Goal: Task Accomplishment & Management: Use online tool/utility

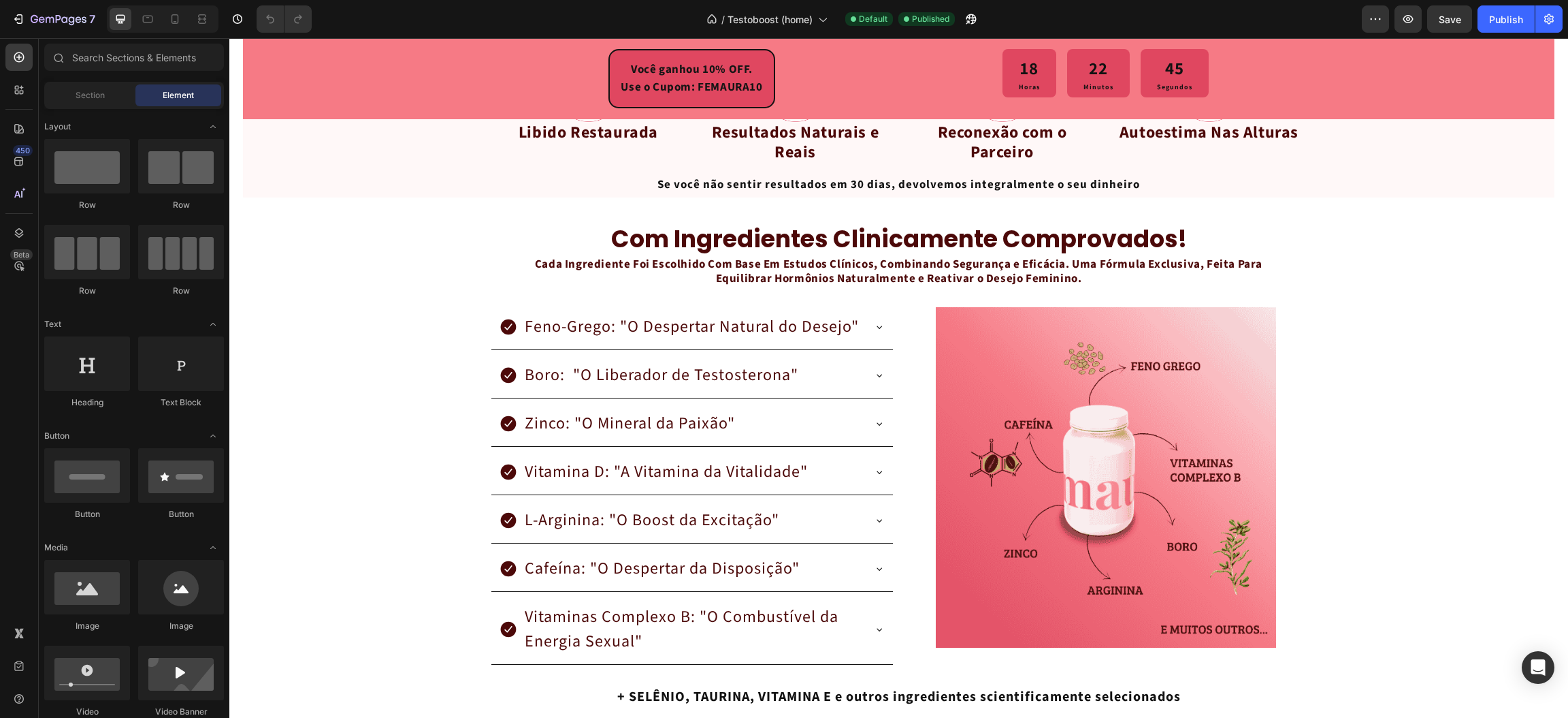
scroll to position [2247, 0]
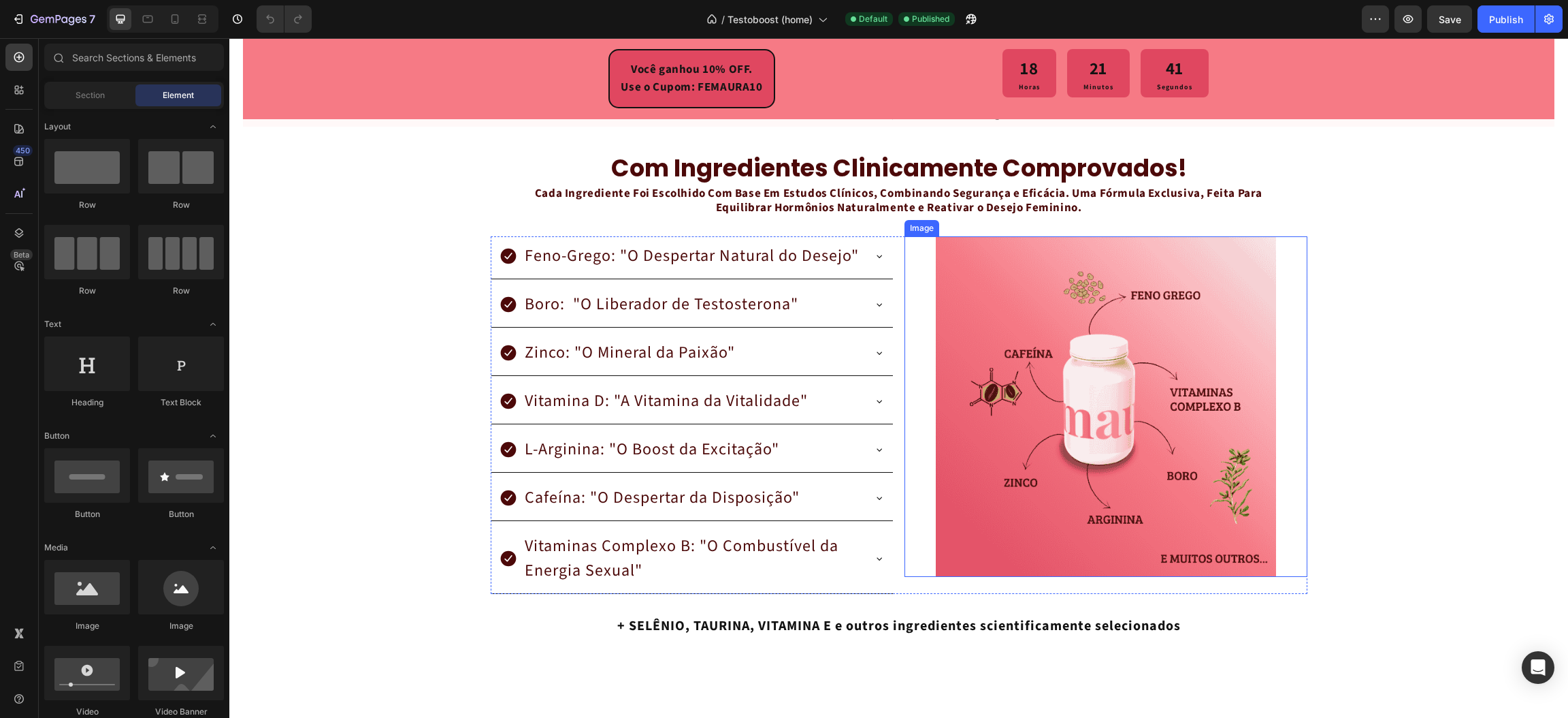
click at [1128, 360] on img at bounding box center [1105, 406] width 340 height 340
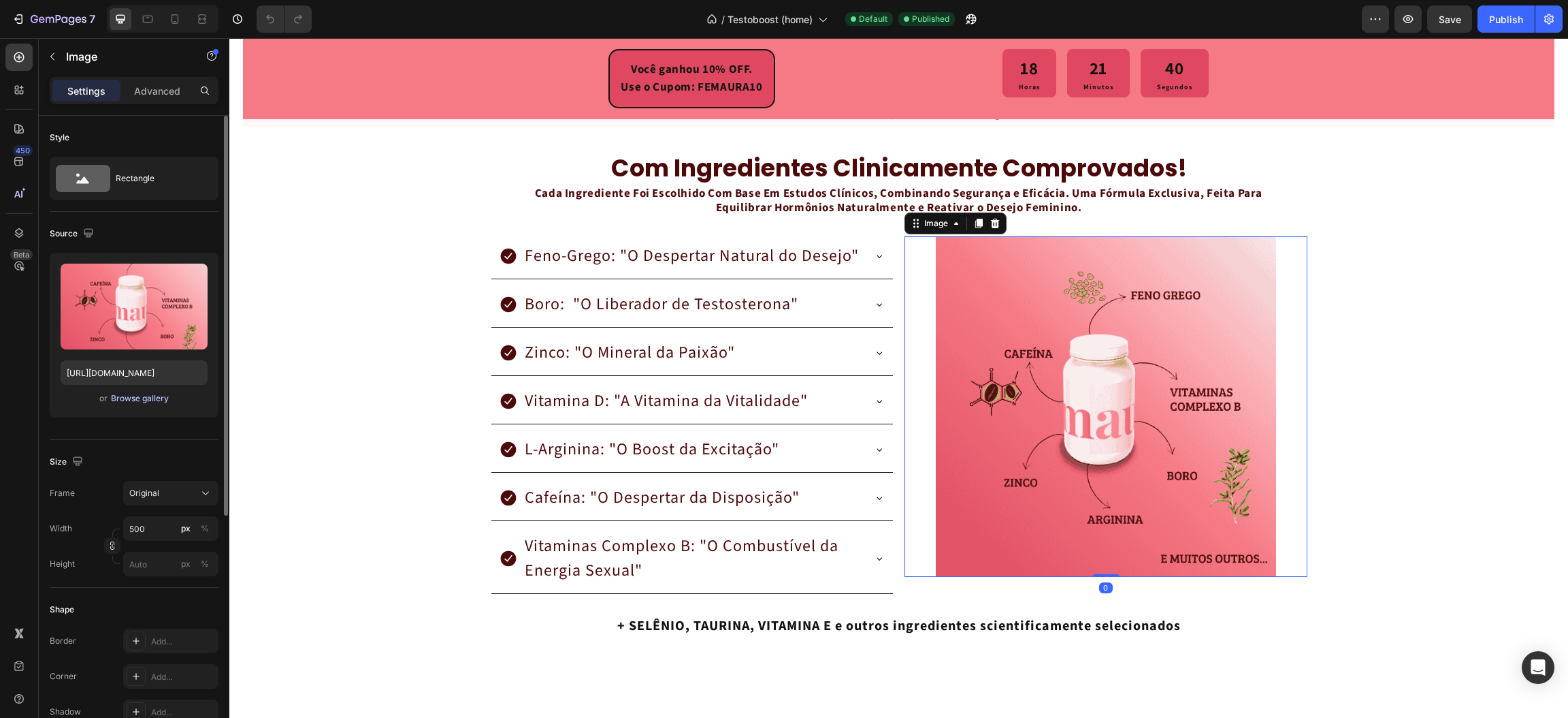
click at [133, 392] on div "Browse gallery" at bounding box center [140, 398] width 58 height 13
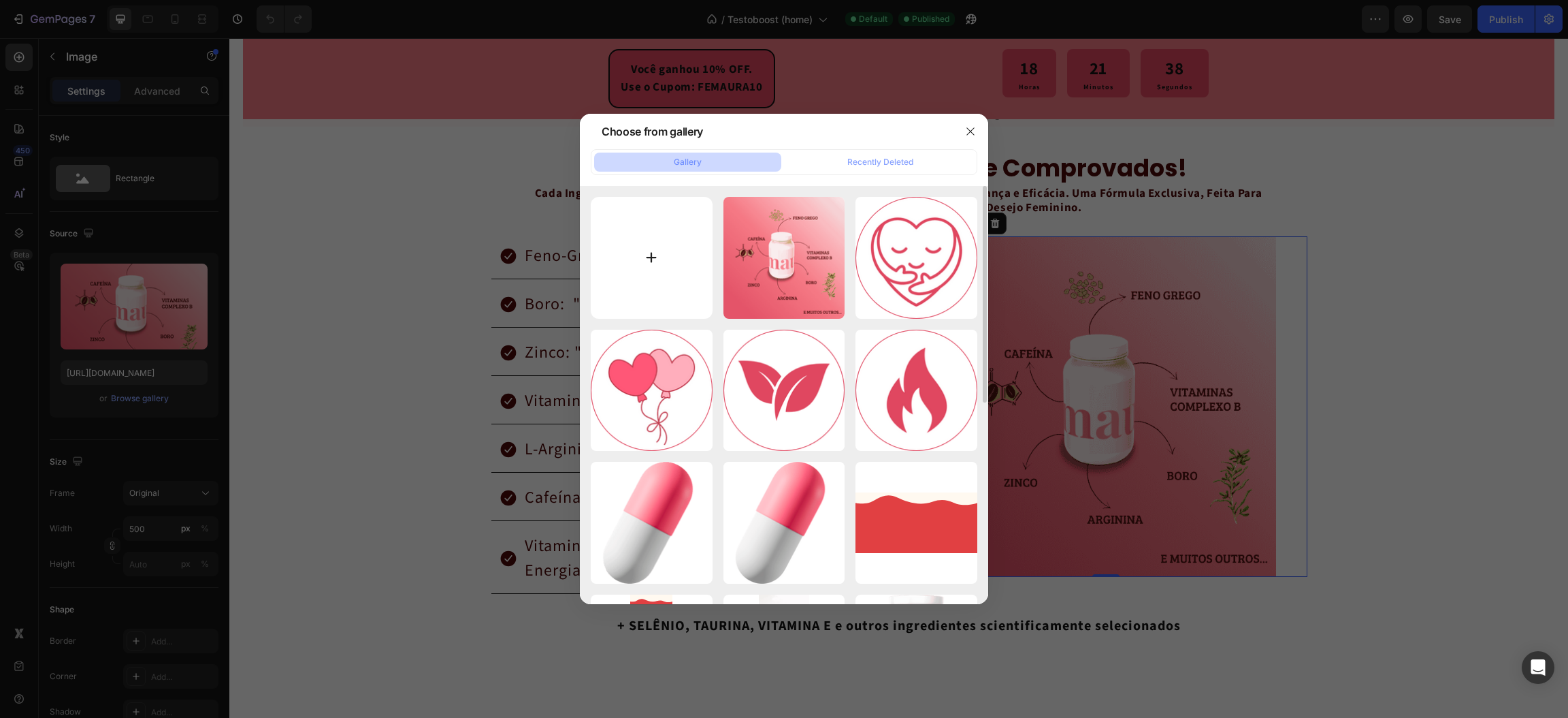
click at [654, 255] on input "file" at bounding box center [651, 257] width 121 height 121
type input "C:\fakepath\Faça a capsula do meu suplemento, faça uma cápsula bem bonita, com …"
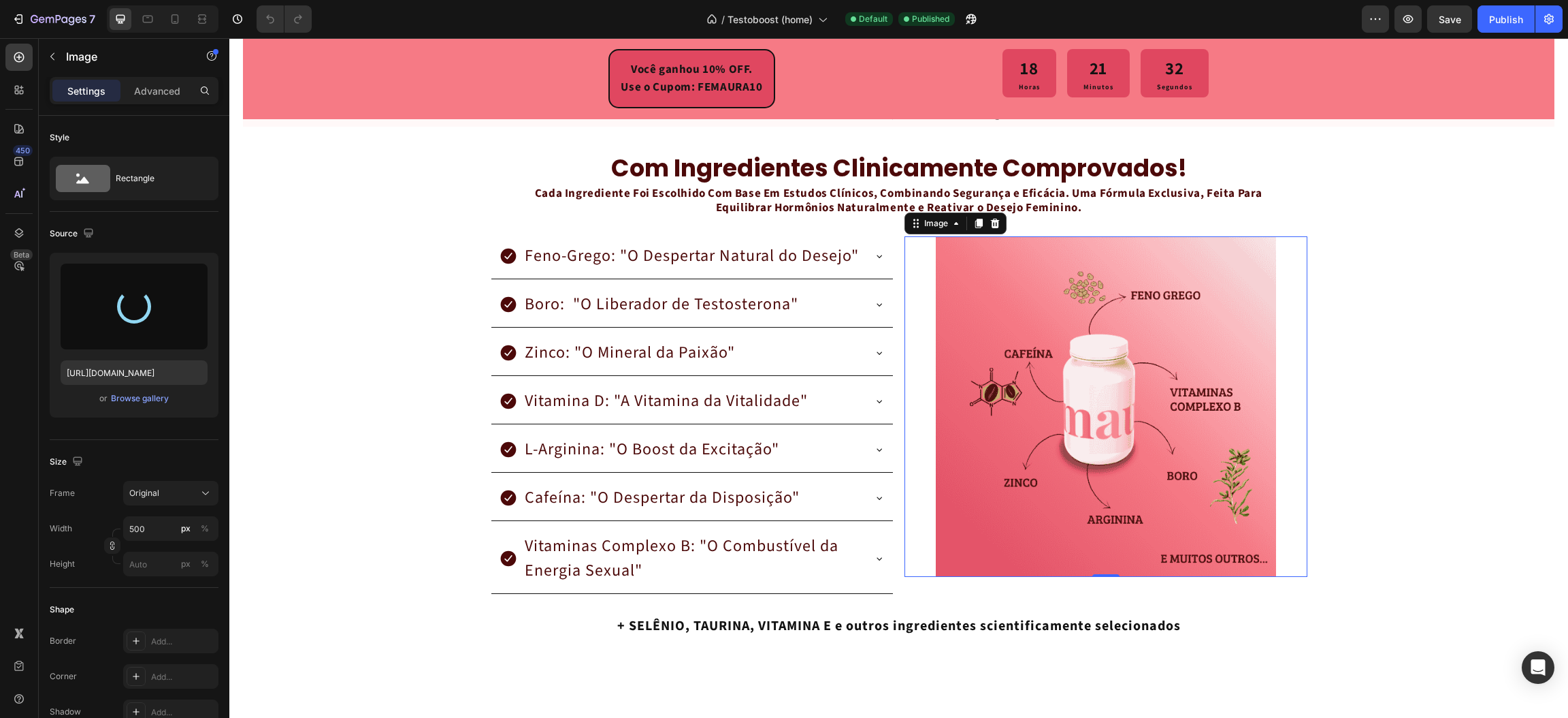
type input "[URL][DOMAIN_NAME]"
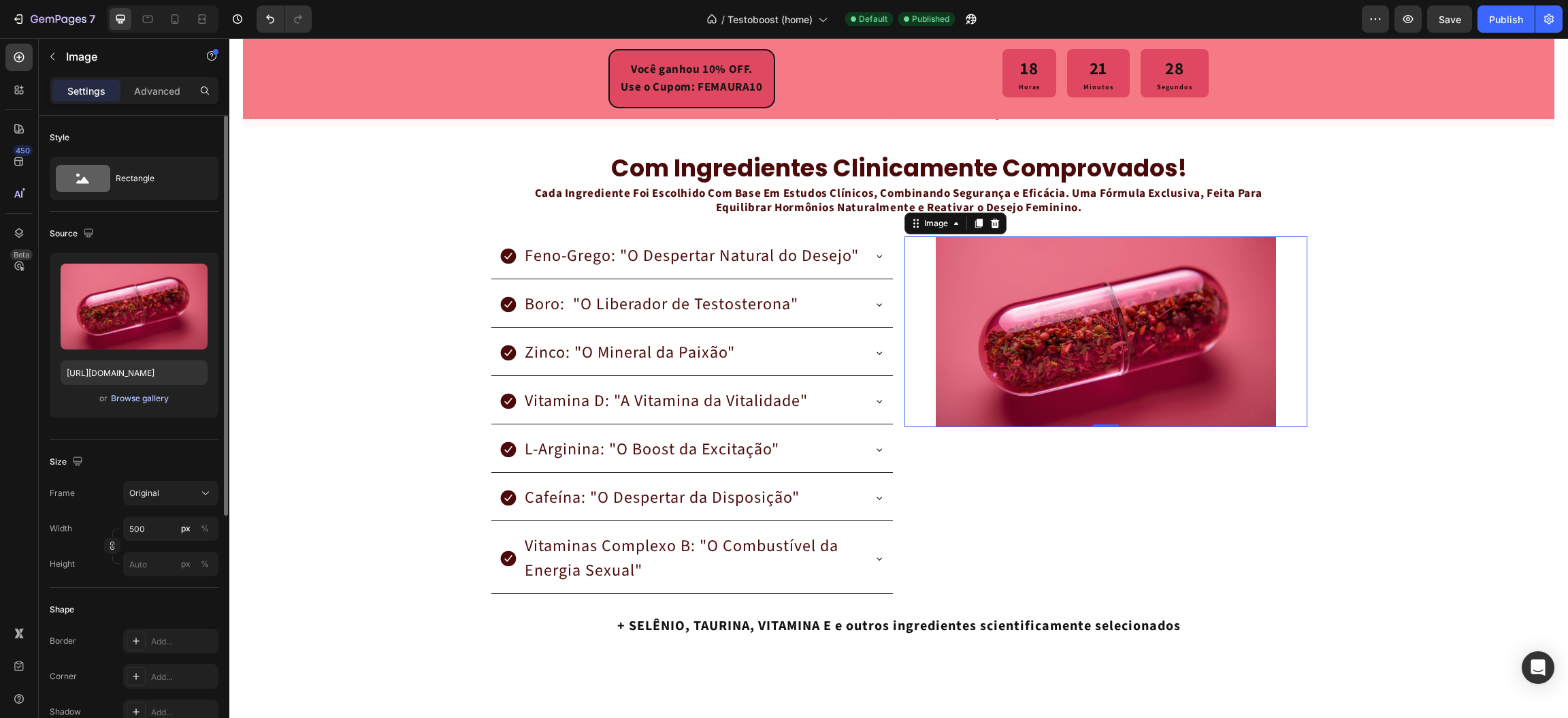
click at [133, 395] on div "Browse gallery" at bounding box center [140, 398] width 58 height 13
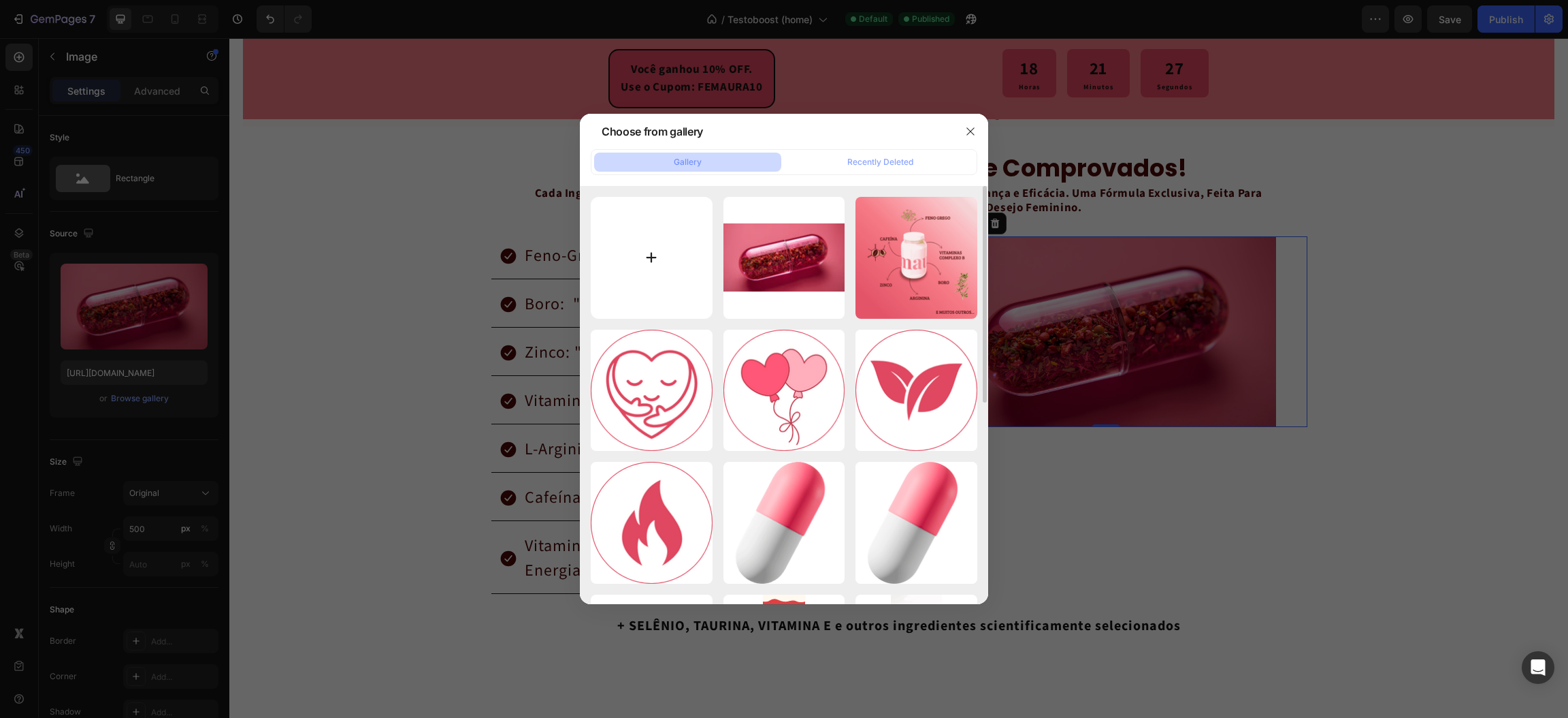
click at [641, 257] on input "file" at bounding box center [651, 257] width 121 height 121
click at [980, 121] on div at bounding box center [970, 131] width 36 height 36
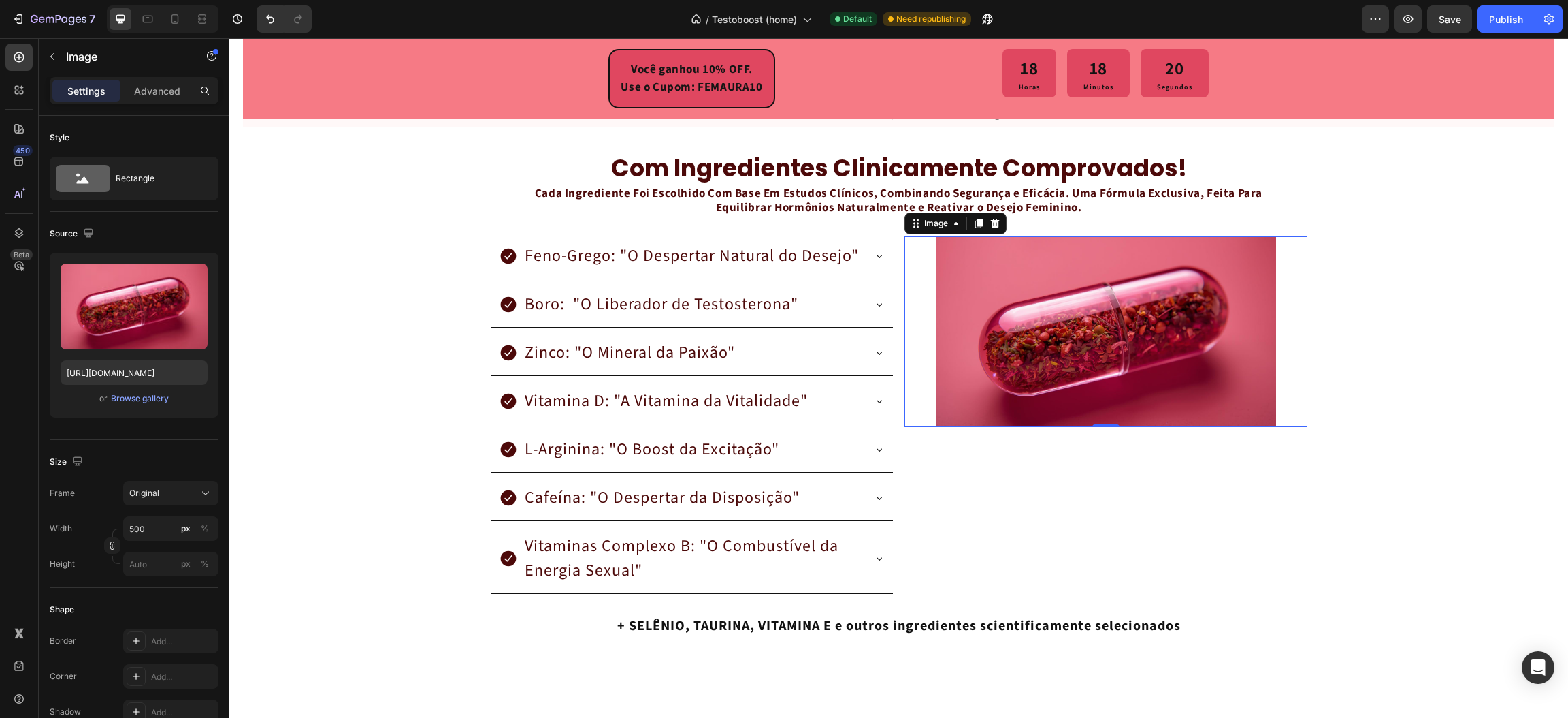
click at [995, 345] on img at bounding box center [1105, 332] width 340 height 191
click at [133, 394] on div "Browse gallery" at bounding box center [140, 398] width 58 height 13
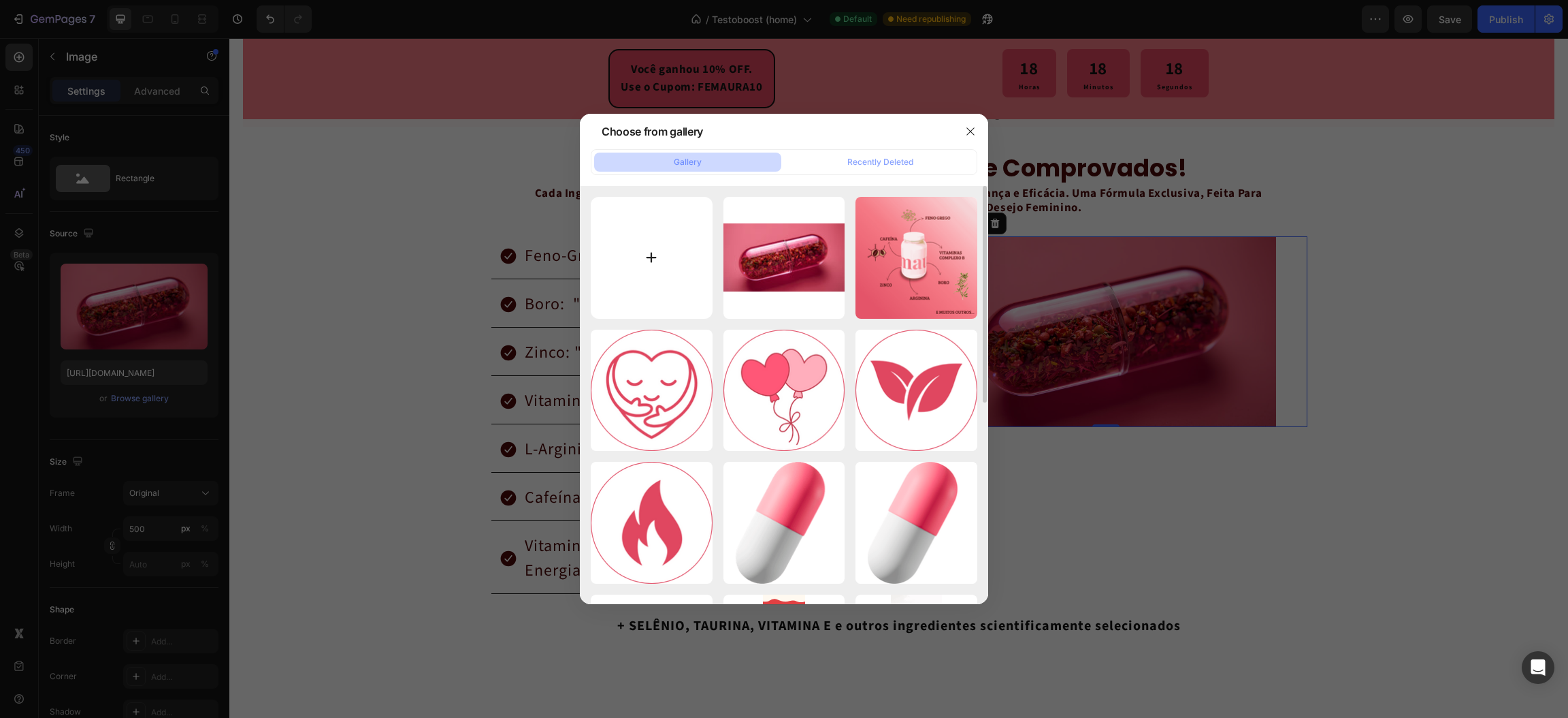
click at [654, 275] on input "file" at bounding box center [651, 257] width 121 height 121
type input "C:\fakepath\Design sem nome (15) (1).png"
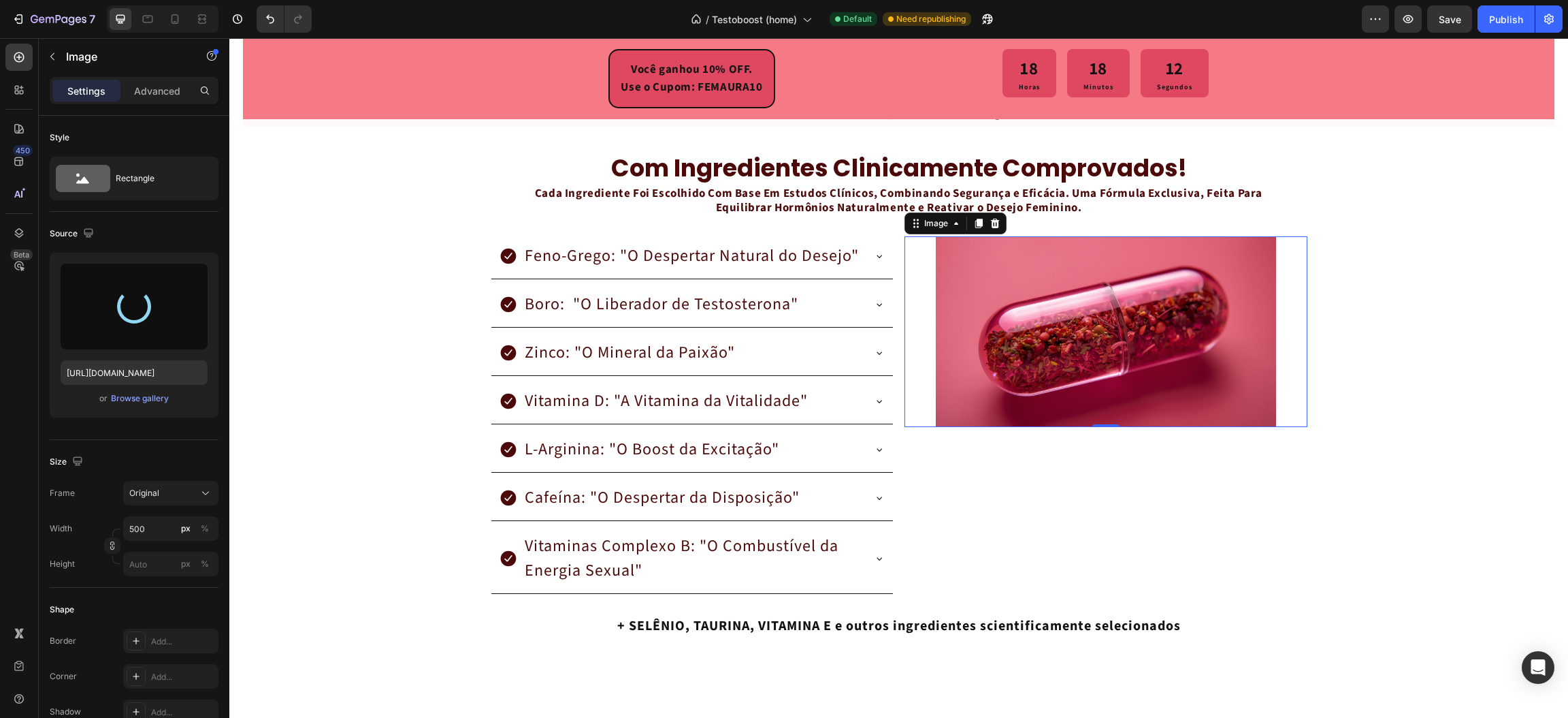
type input "[URL][DOMAIN_NAME]"
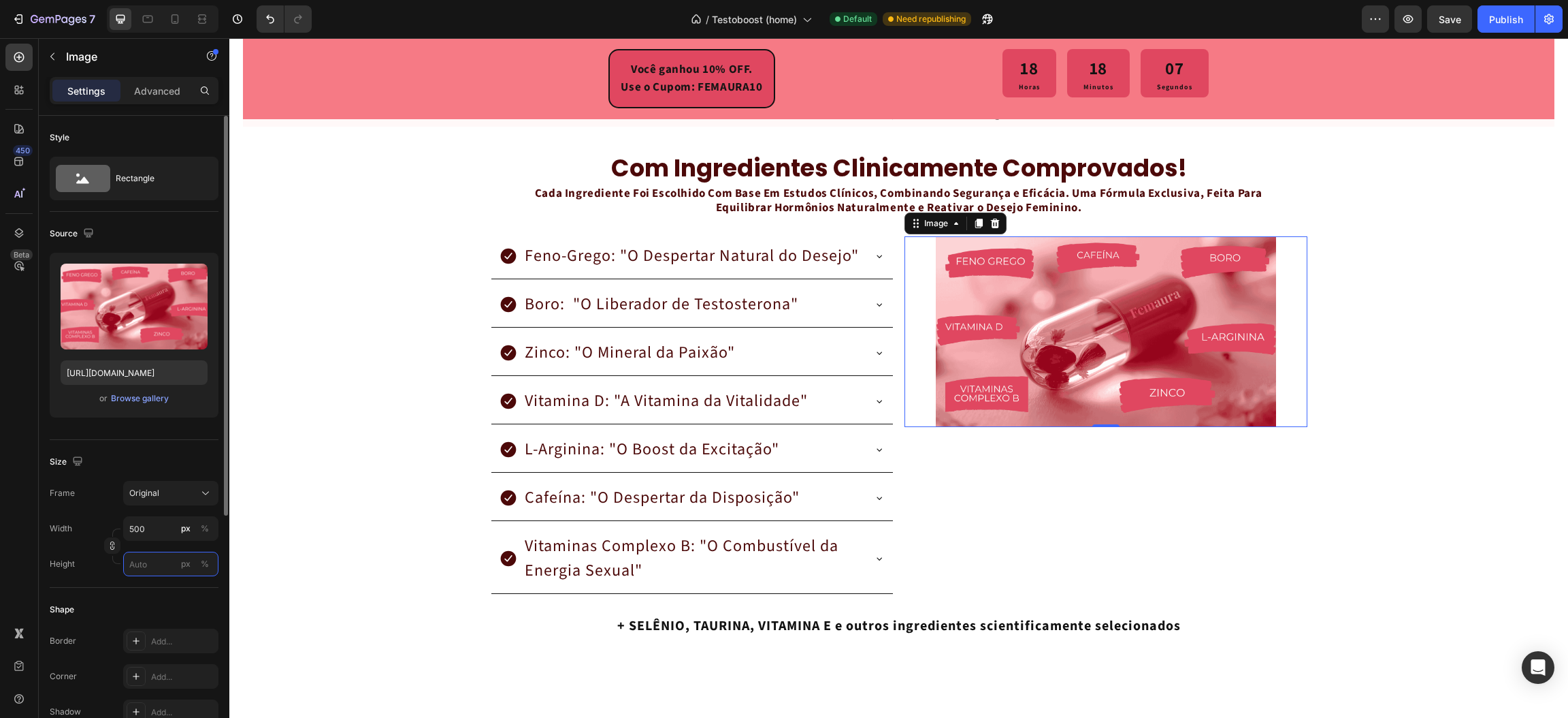
click at [142, 567] on input "px %" at bounding box center [170, 563] width 95 height 24
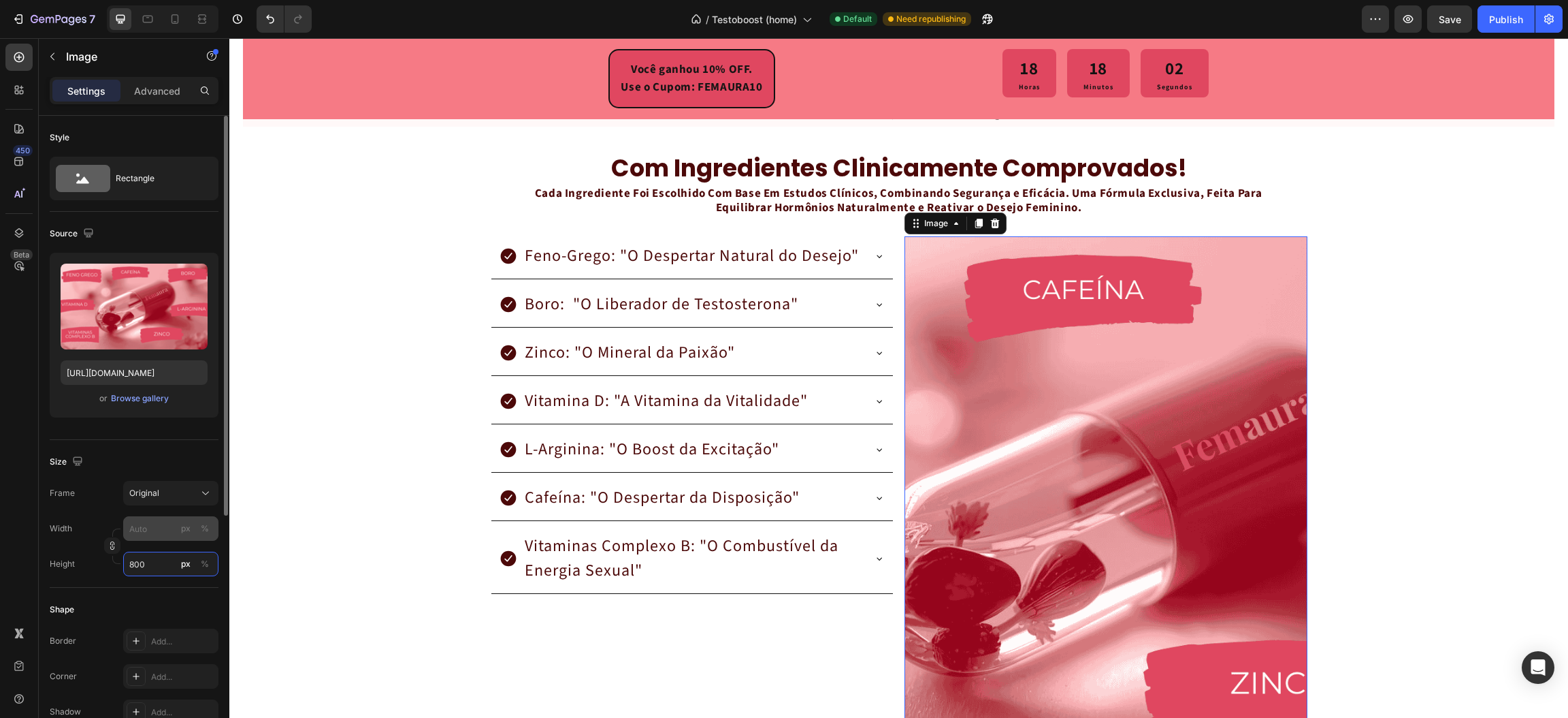
type input "800"
click at [152, 535] on input "px %" at bounding box center [170, 528] width 95 height 24
type input "6"
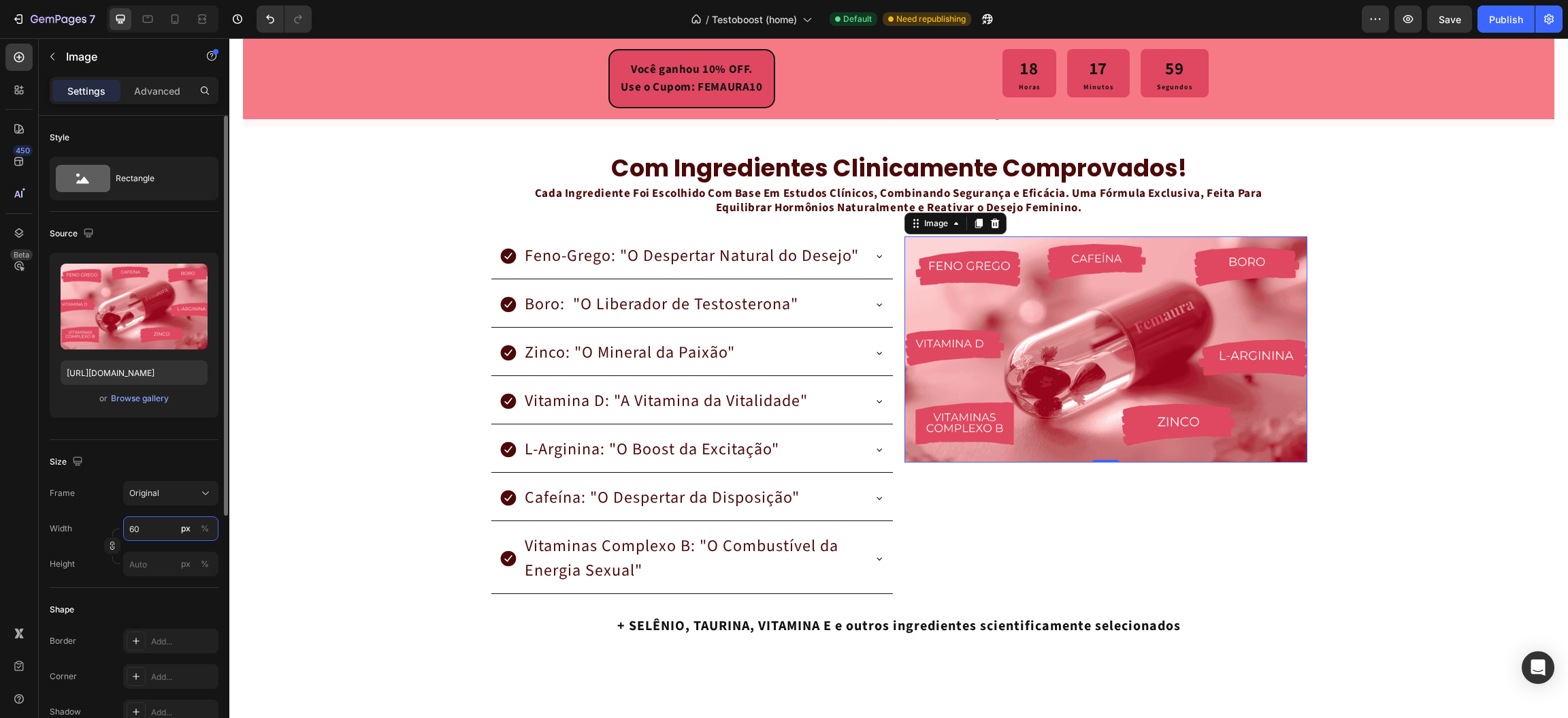
type input "6"
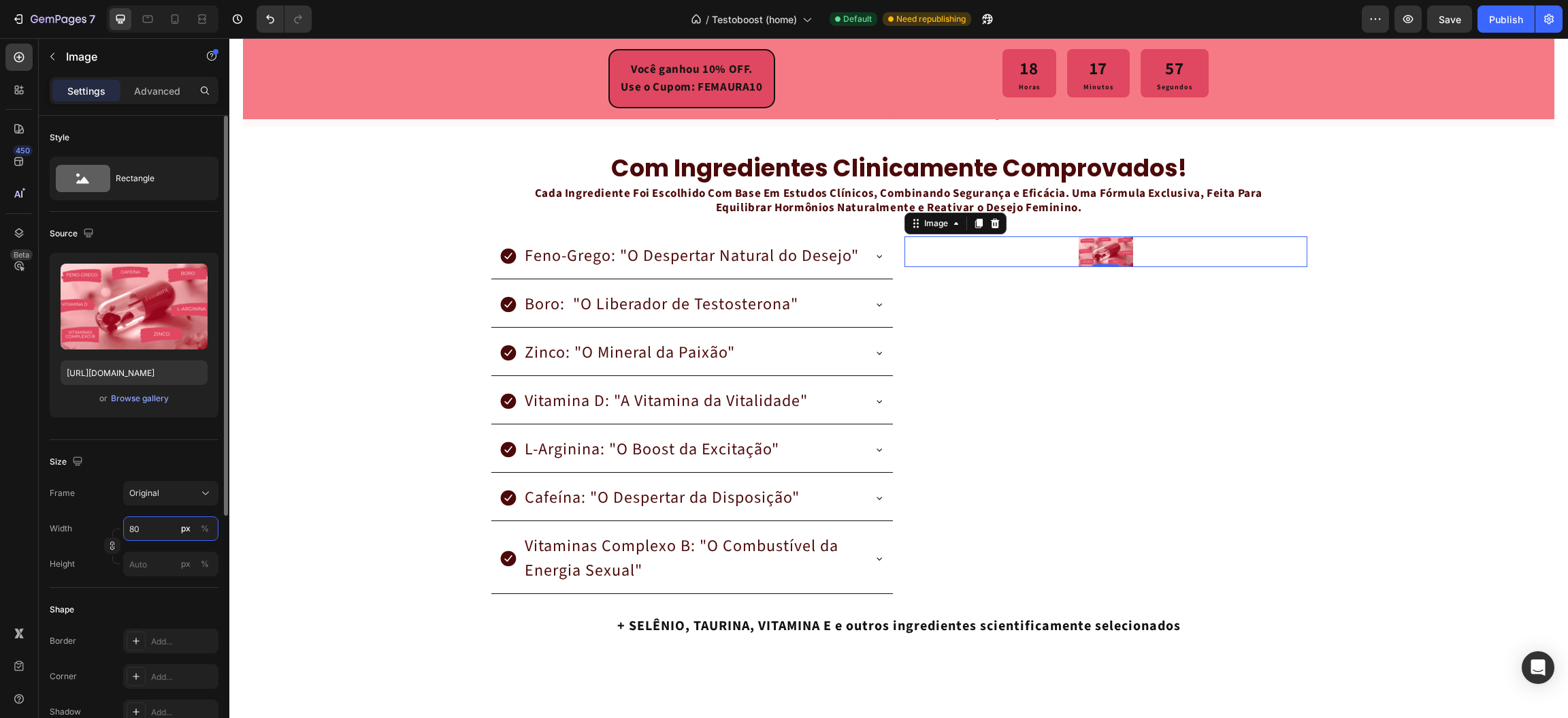
type input "8"
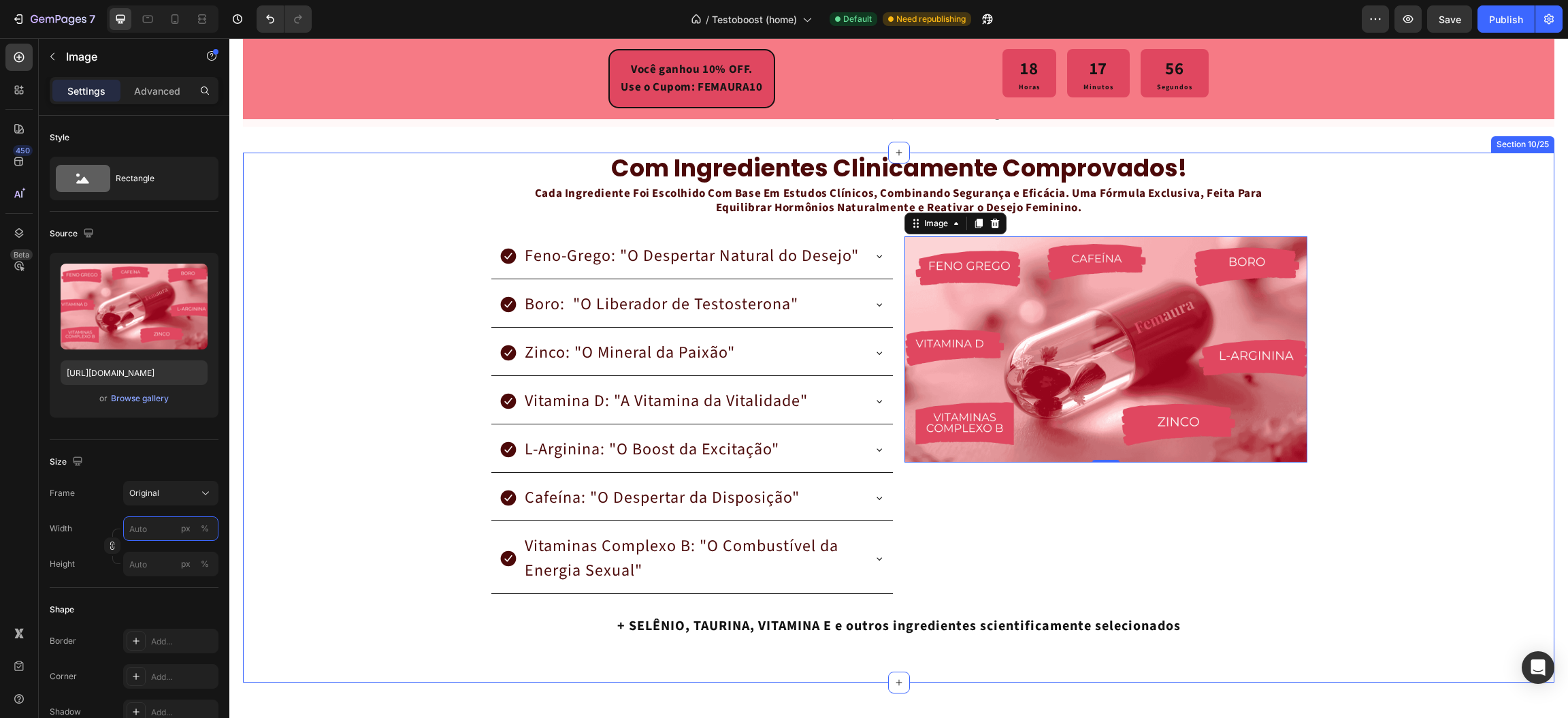
type input "8"
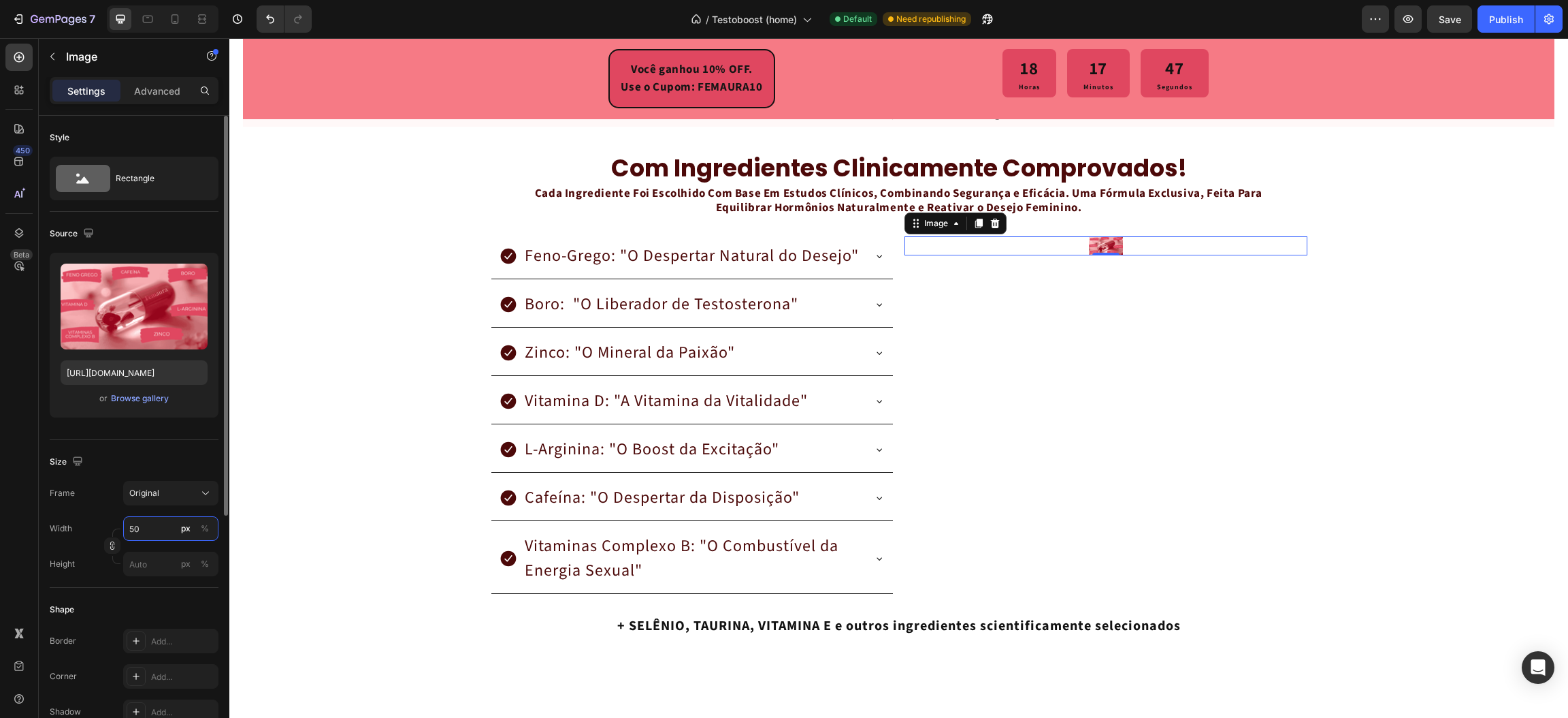
type input "500"
click at [270, 497] on div "com ingredientes clinicamente comprovados! Heading Cada Ingrediente Foi Escolhi…" at bounding box center [898, 406] width 1311 height 508
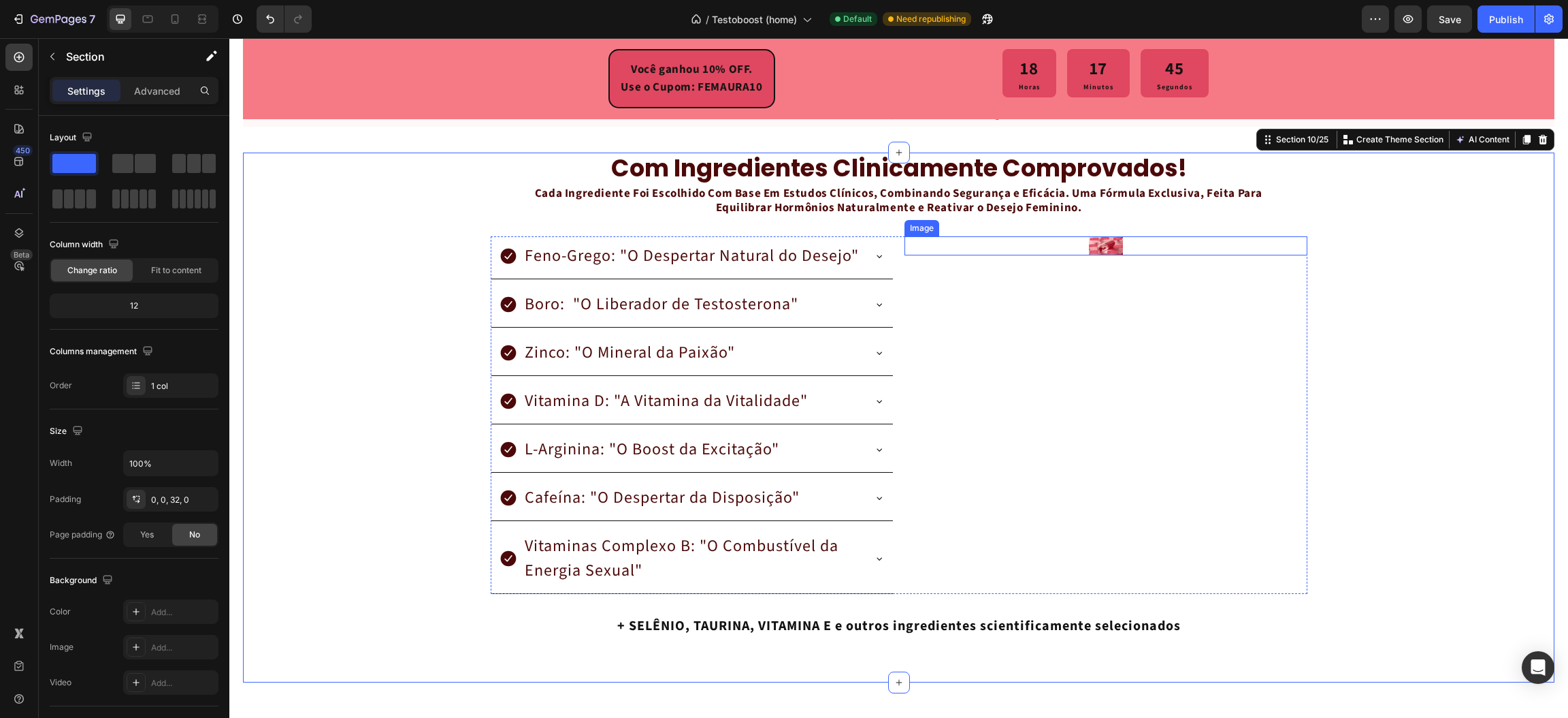
click at [1096, 247] on img at bounding box center [1105, 246] width 34 height 19
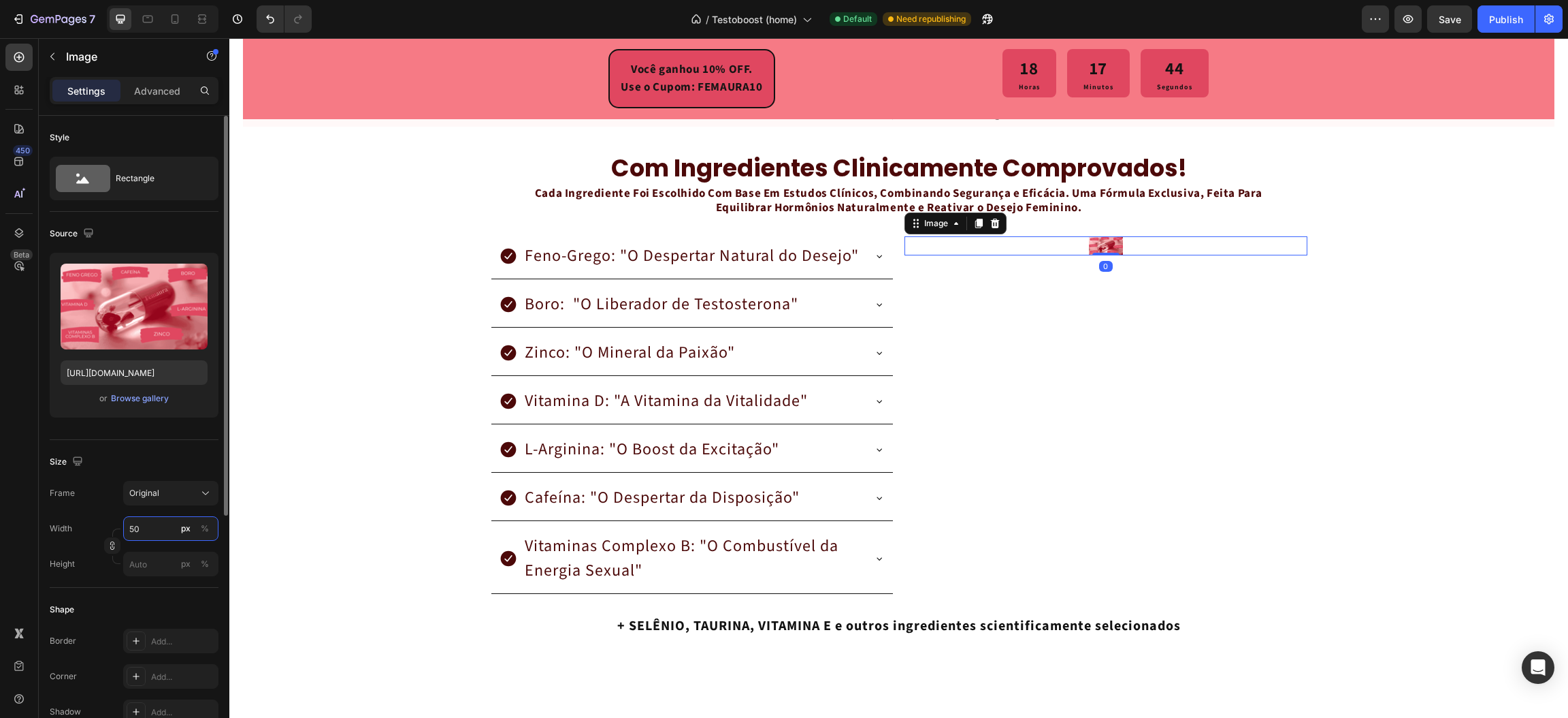
click at [166, 523] on input "50" at bounding box center [170, 528] width 95 height 24
type input "500"
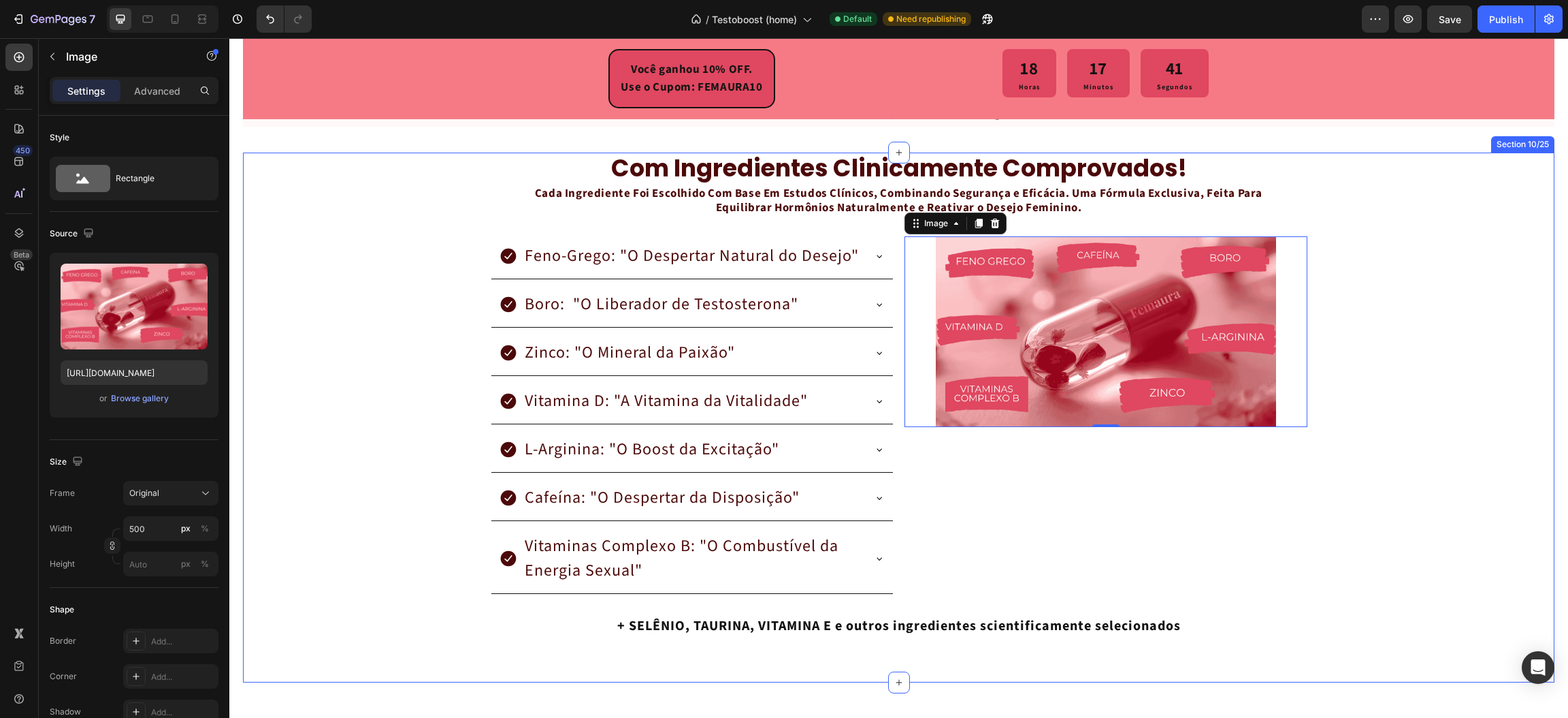
click at [365, 273] on div "com ingredientes clinicamente comprovados! Heading Cada Ingrediente Foi Escolhi…" at bounding box center [898, 406] width 1311 height 508
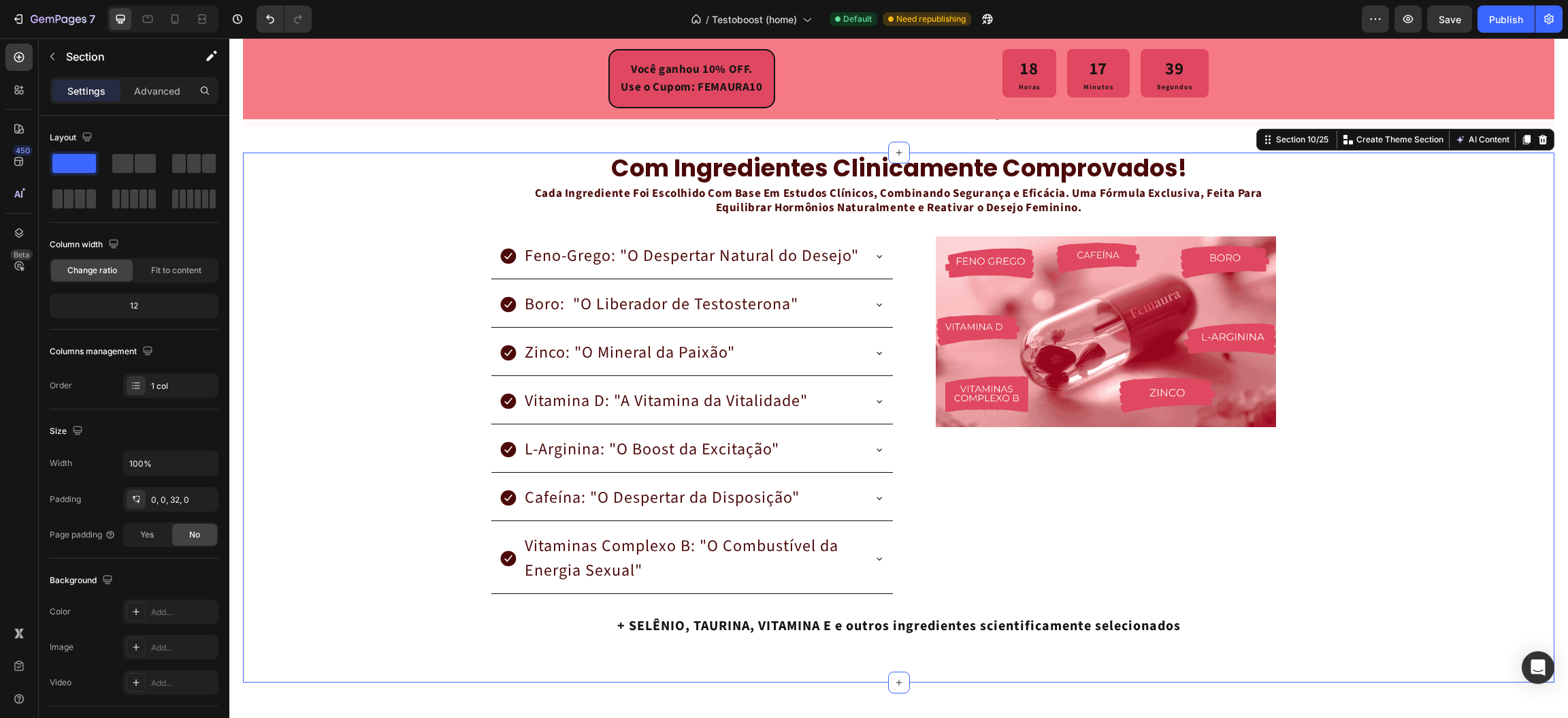
click at [1335, 309] on div "com ingredientes clinicamente comprovados! Heading Cada Ingrediente Foi Escolhi…" at bounding box center [898, 406] width 1311 height 508
click at [941, 477] on div "Image" at bounding box center [1106, 414] width 403 height 358
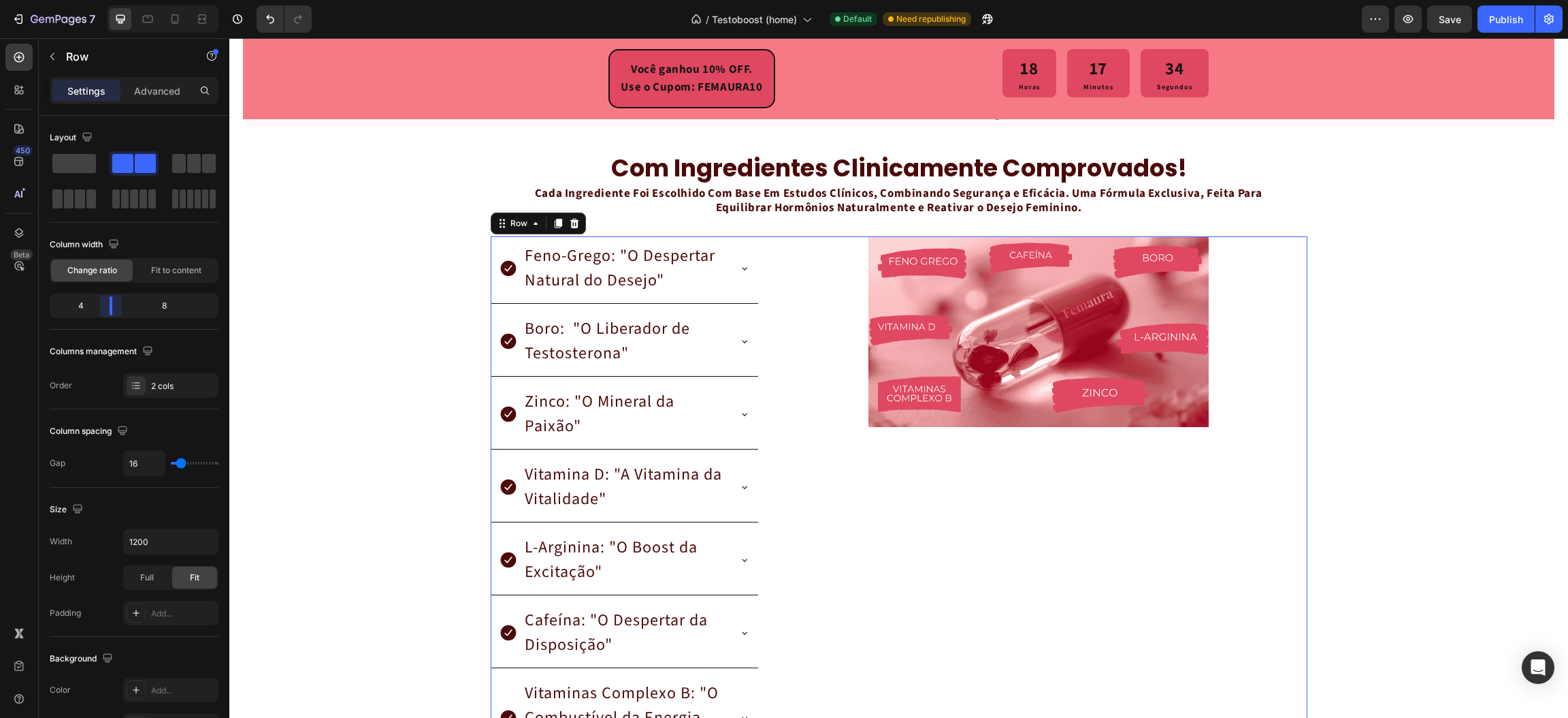
drag, startPoint x: 130, startPoint y: 309, endPoint x: 106, endPoint y: 316, distance: 25.0
click at [106, 0] on body "7 / Testoboost (home) Default Need republishing Preview Save Publish 450 Beta S…" at bounding box center [784, 0] width 1568 height 0
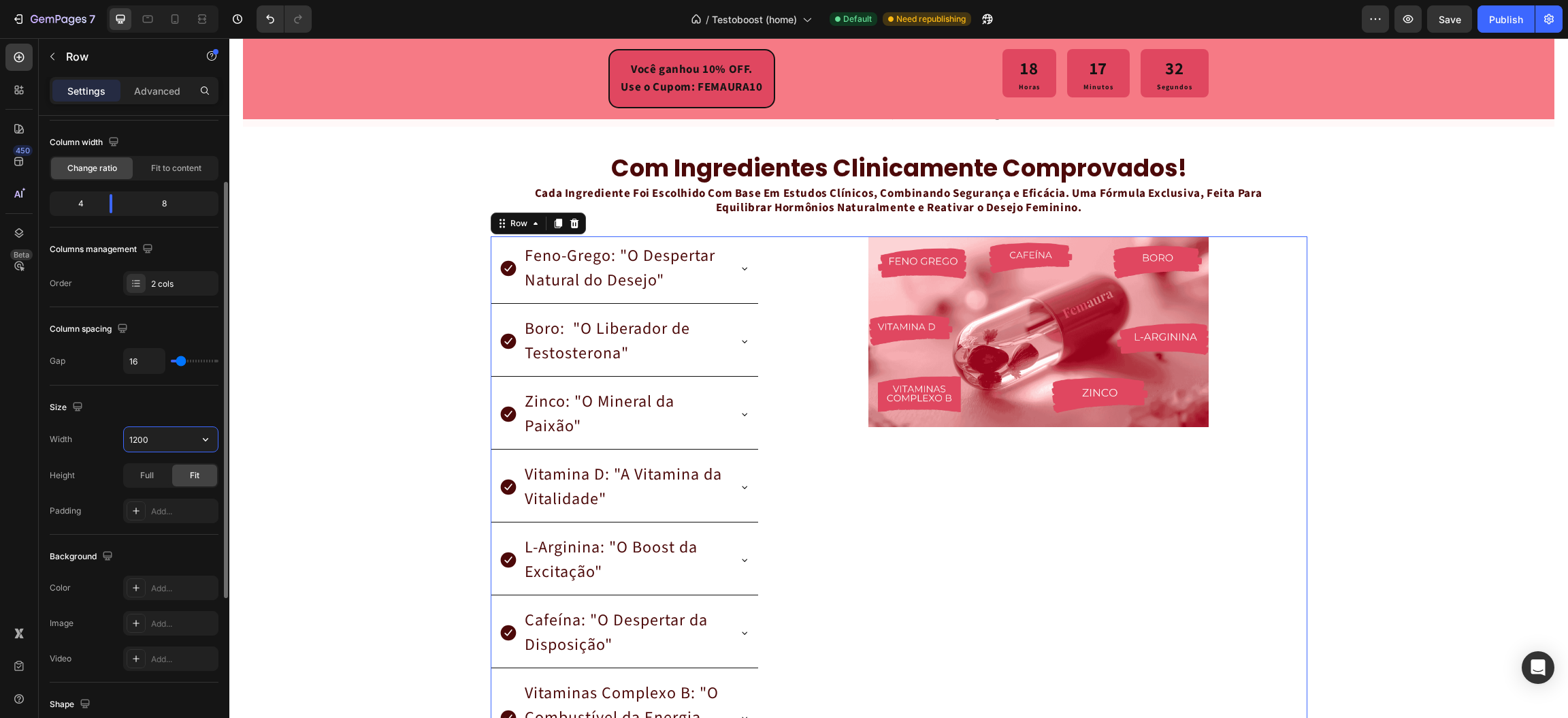
click at [152, 440] on input "1200" at bounding box center [170, 439] width 93 height 24
click at [199, 443] on icon "button" at bounding box center [205, 439] width 13 height 13
click at [172, 495] on p "Full 100%" at bounding box center [168, 501] width 78 height 13
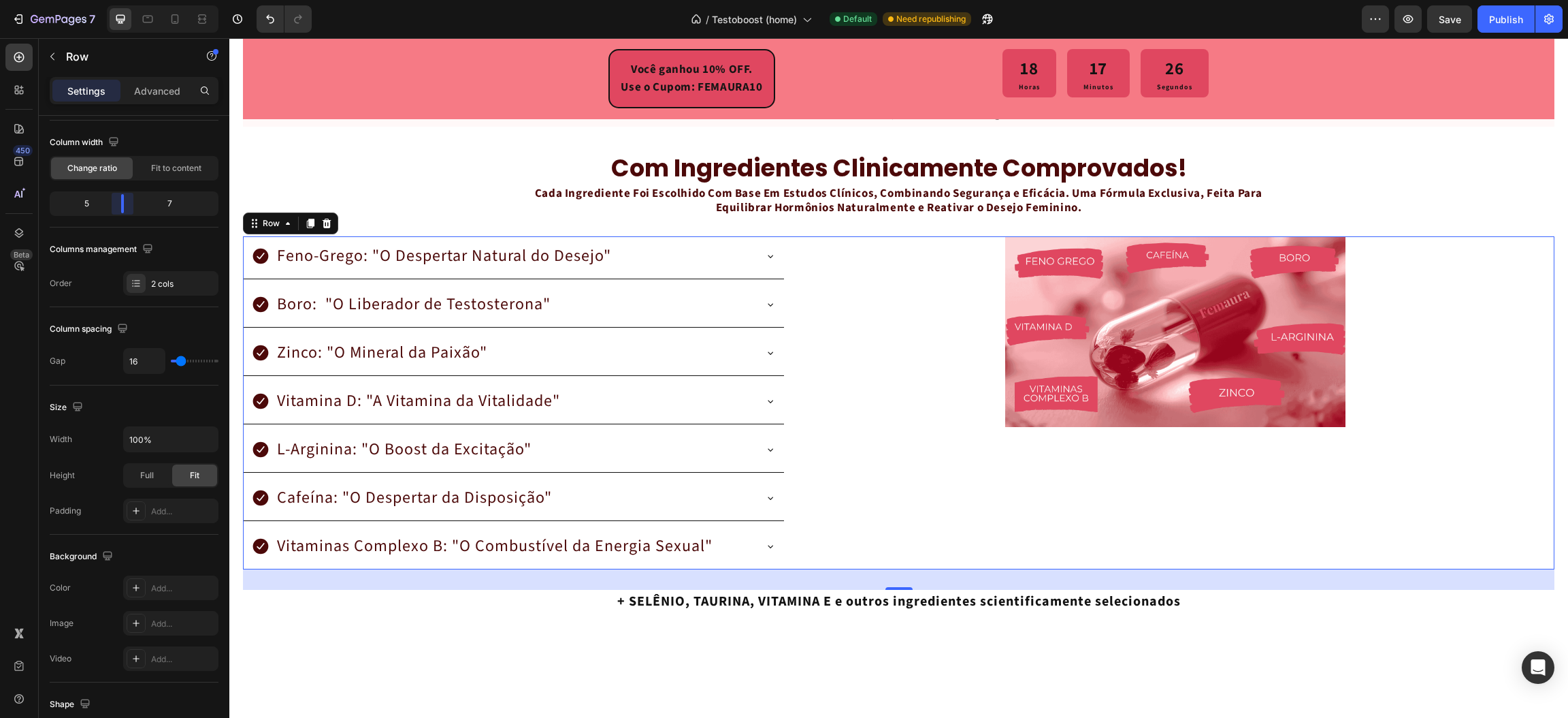
click at [117, 0] on body "7 / Testoboost (home) Default Need republishing Preview Save Publish 450 Beta S…" at bounding box center [784, 0] width 1568 height 0
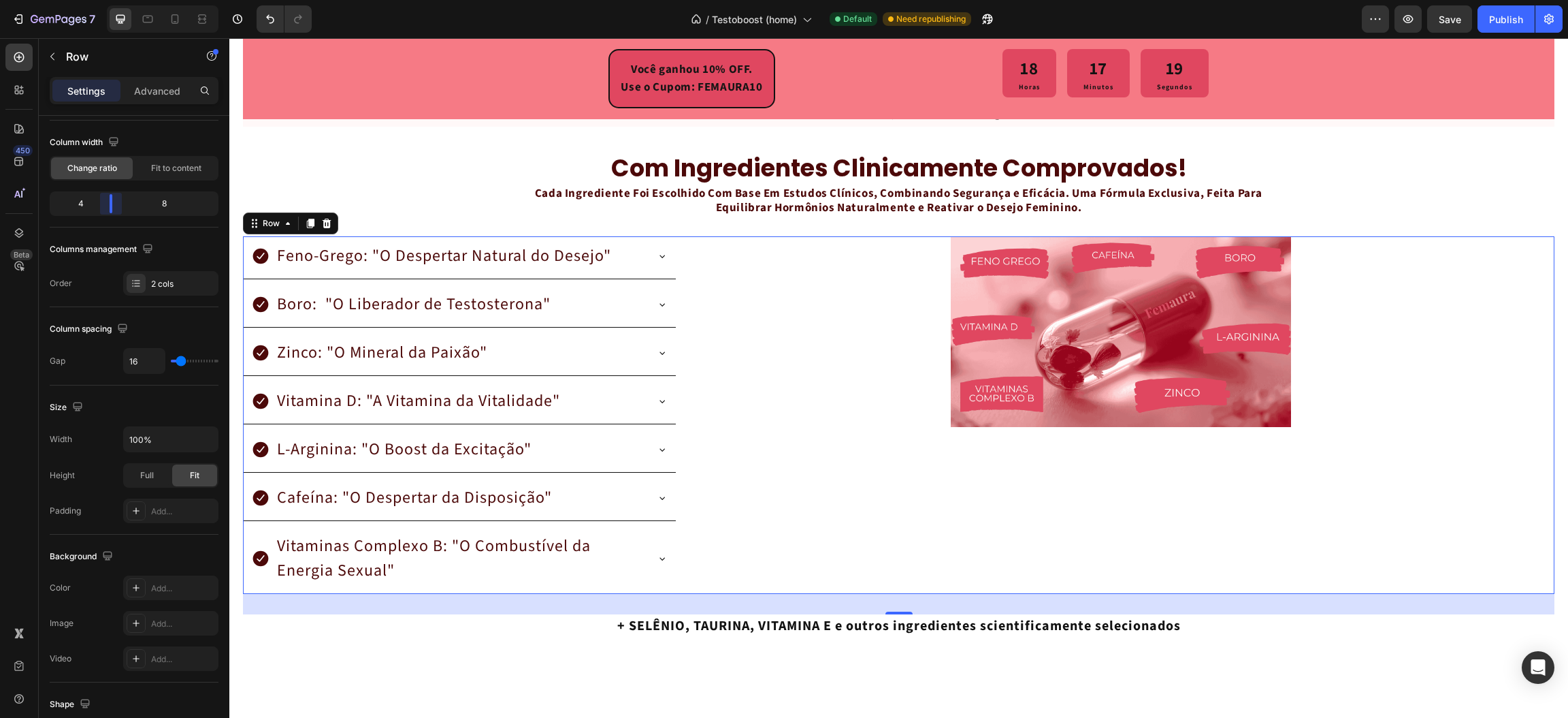
click at [112, 0] on body "7 / Testoboost (home) Default Need republishing Preview Save Publish 450 Beta S…" at bounding box center [784, 0] width 1568 height 0
click at [140, 440] on input "100%" at bounding box center [170, 439] width 93 height 24
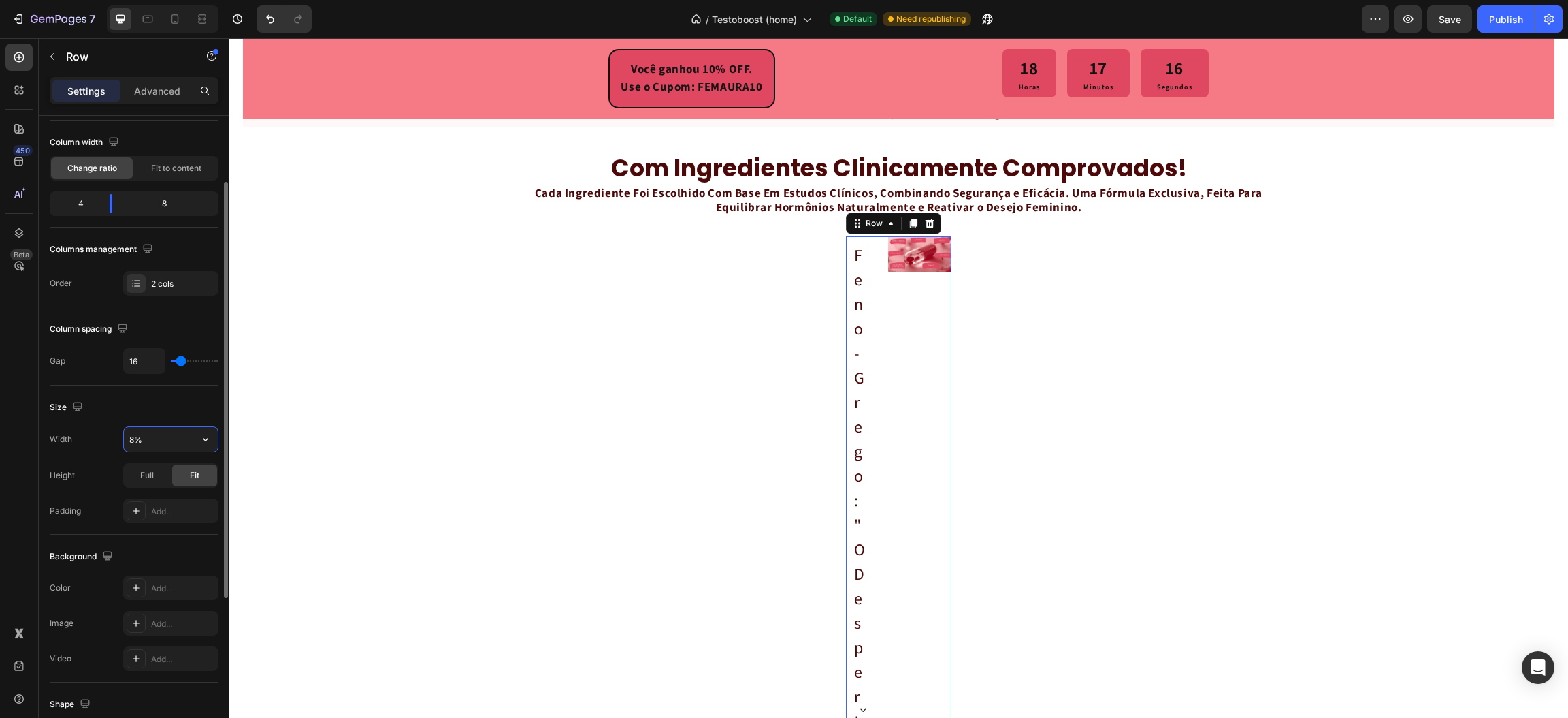
type input "80%"
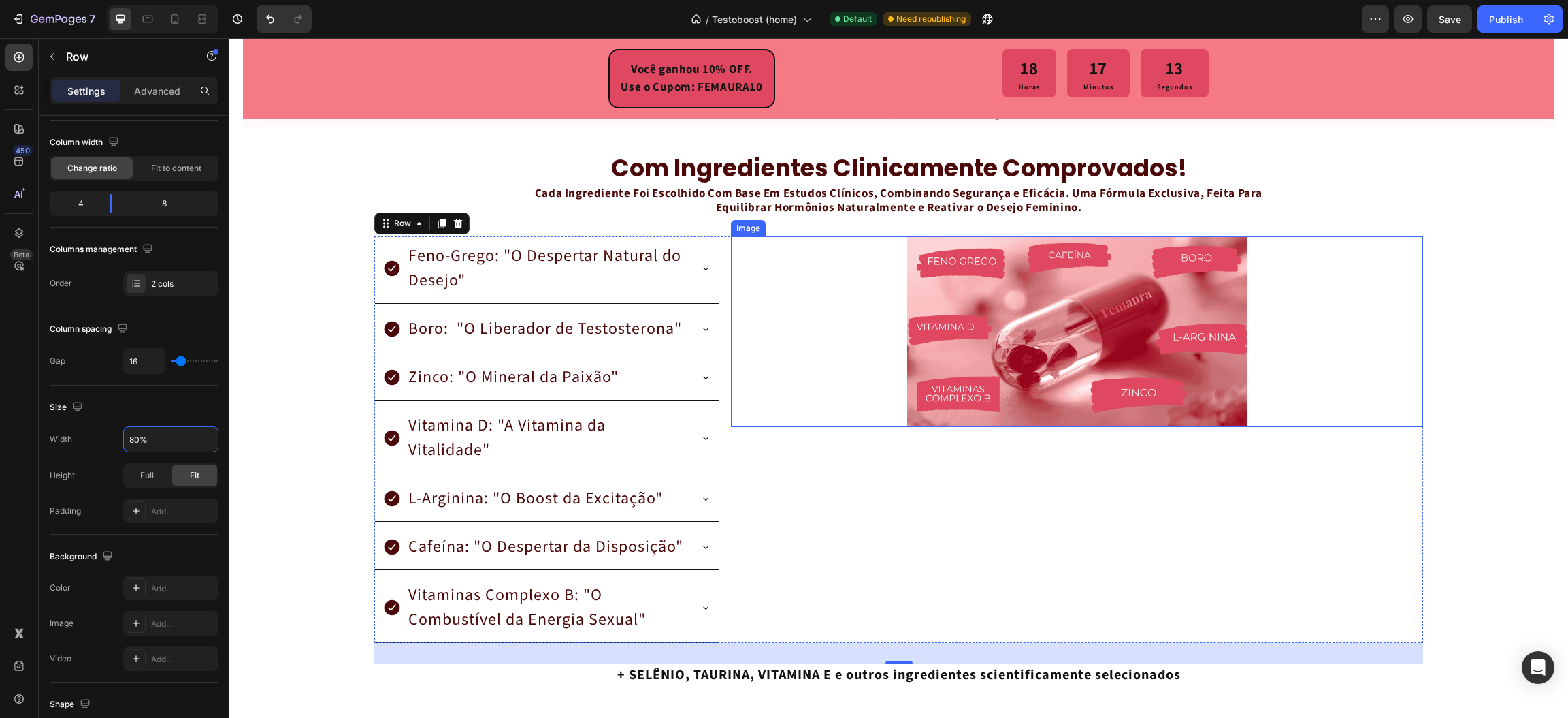
click at [804, 316] on div at bounding box center [1077, 332] width 693 height 191
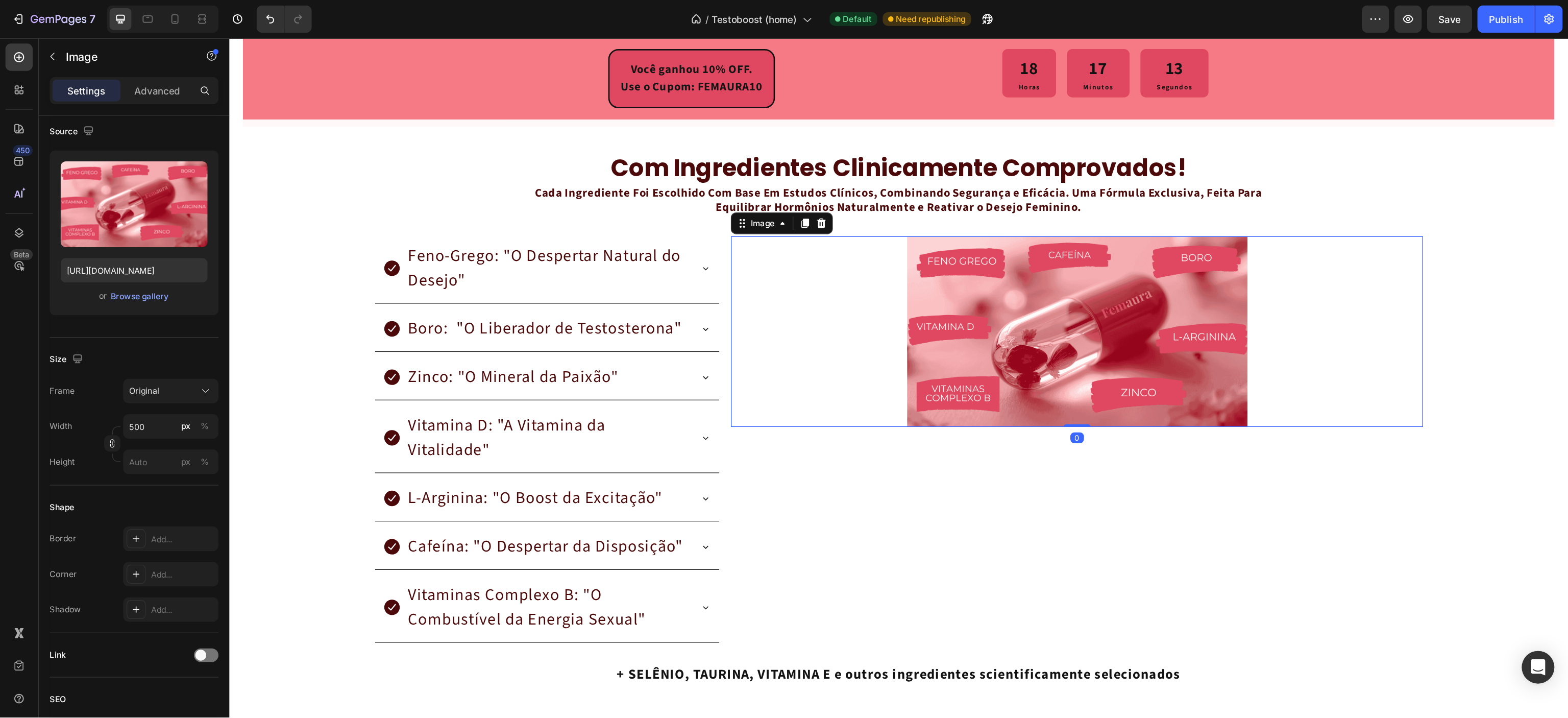
scroll to position [0, 0]
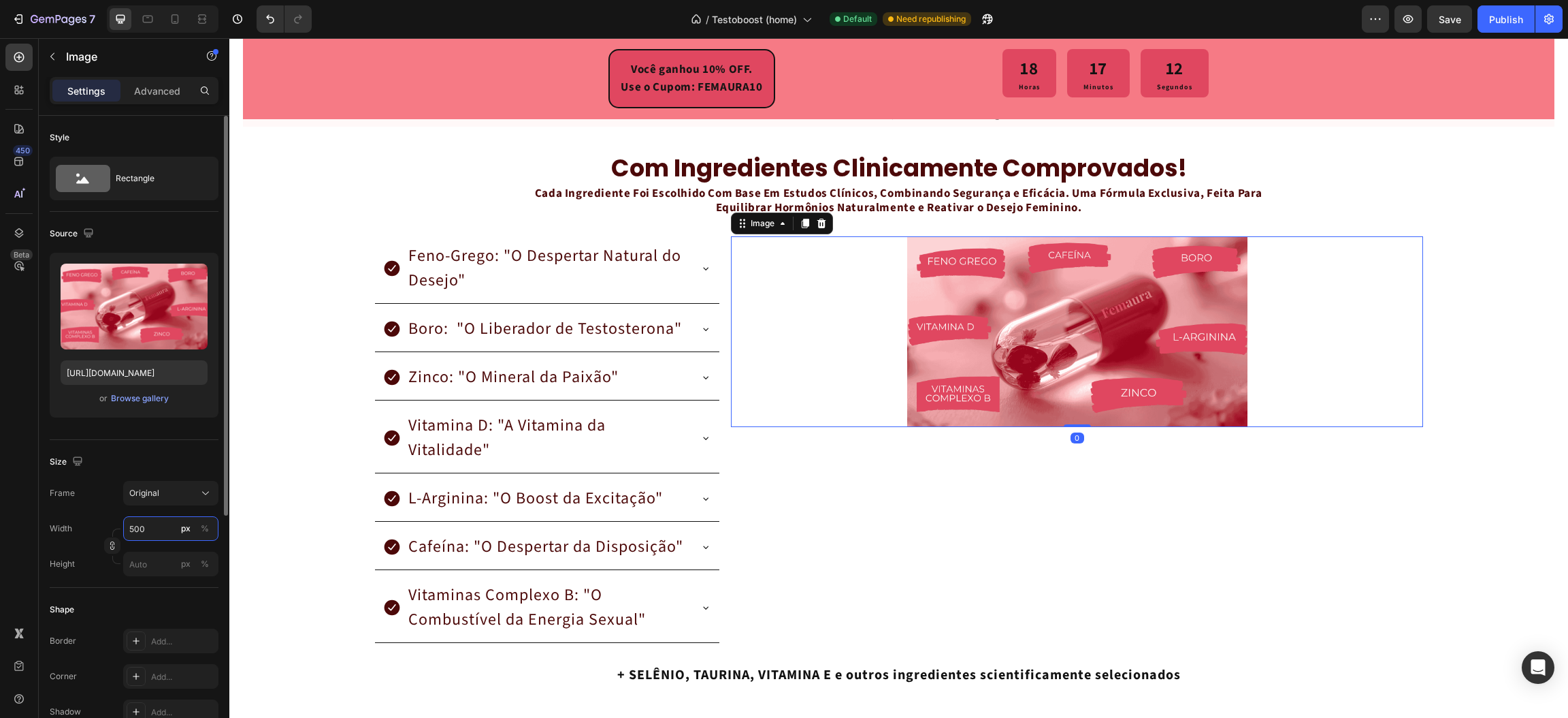
click at [149, 530] on input "500" at bounding box center [170, 528] width 95 height 24
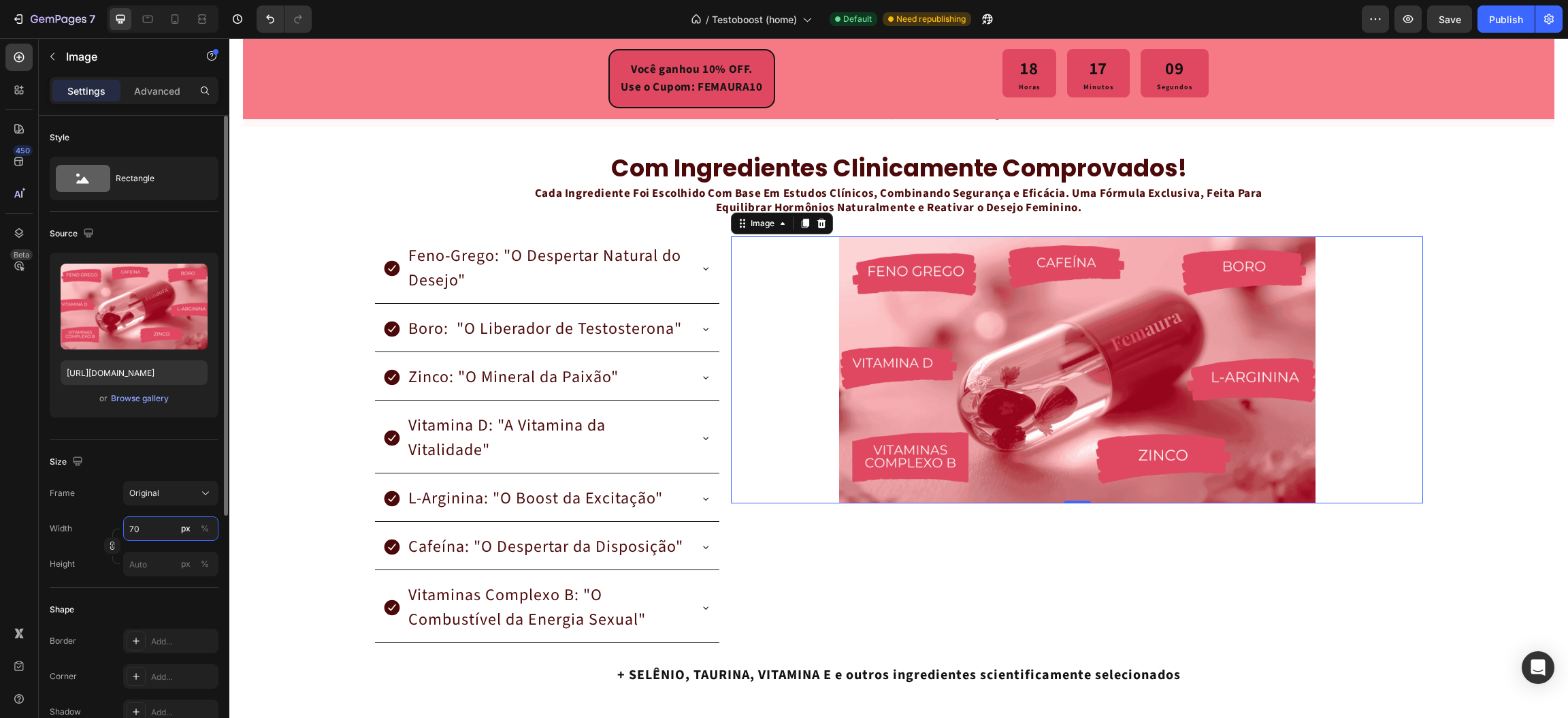
type input "7"
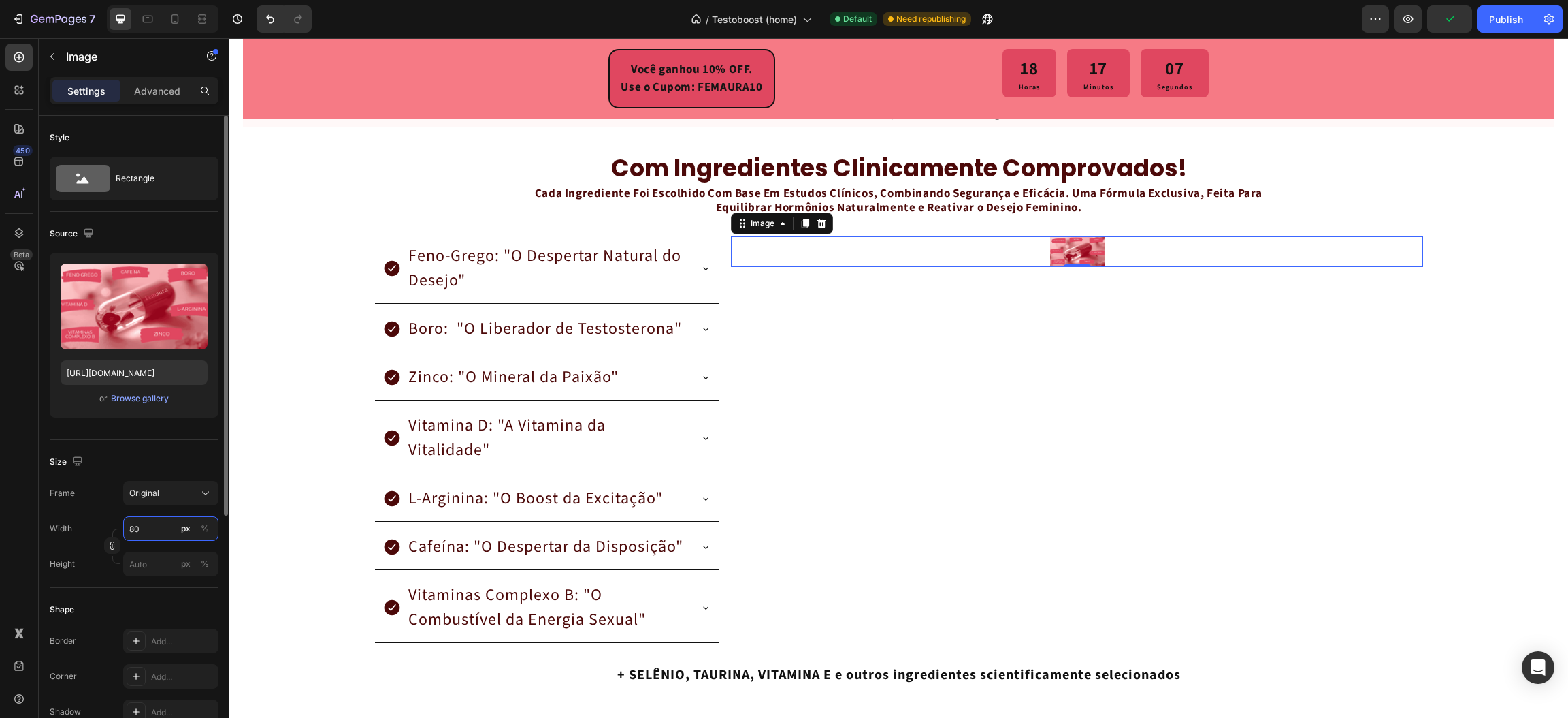
type input "8"
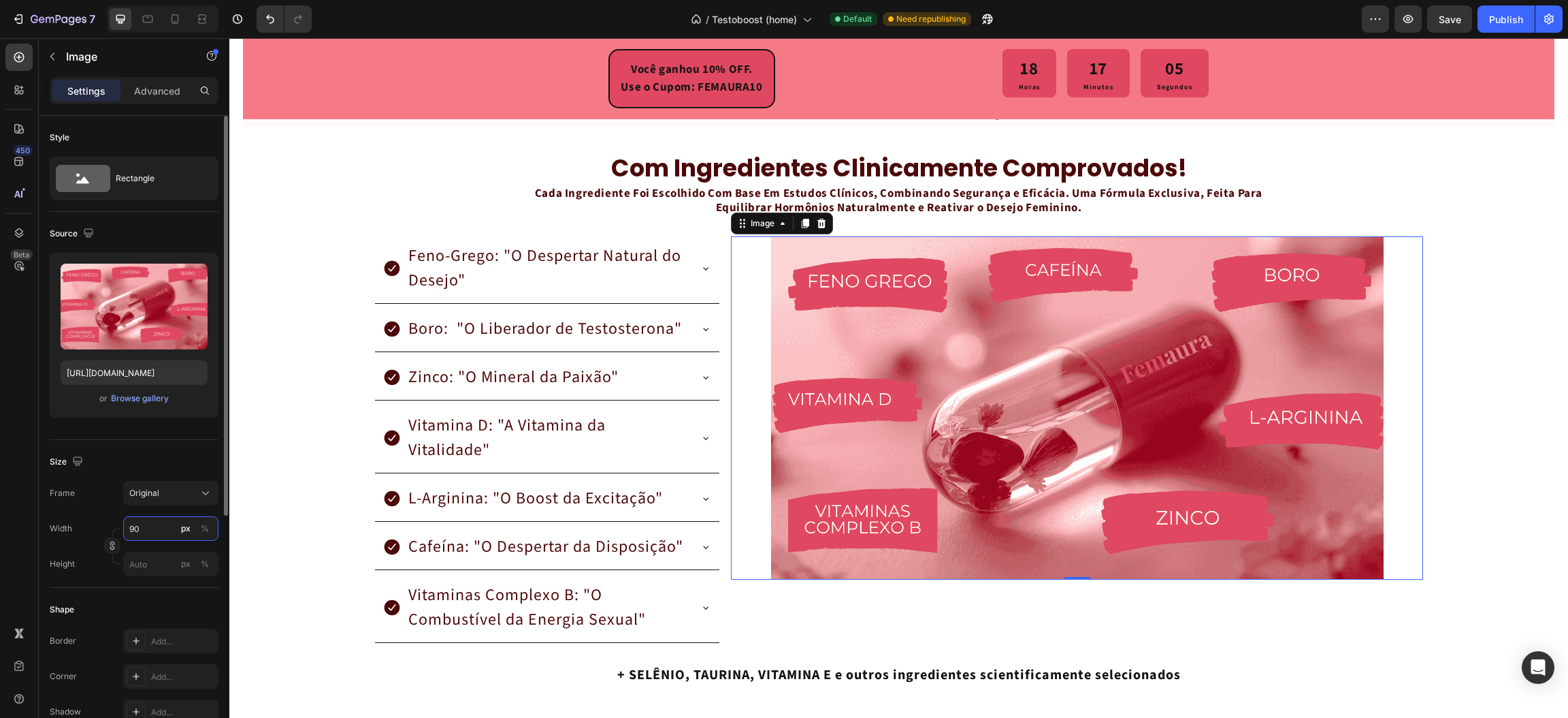
type input "9"
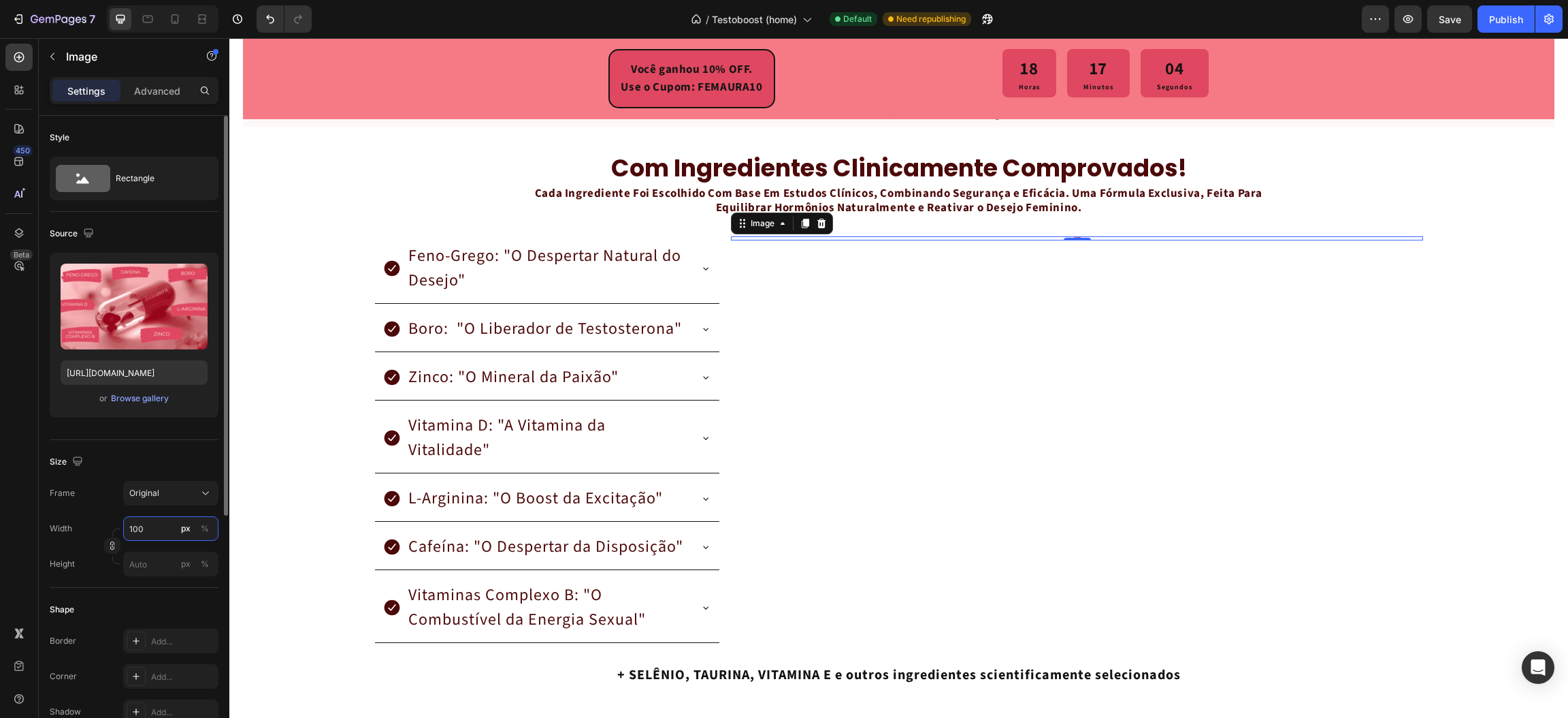
type input "1000"
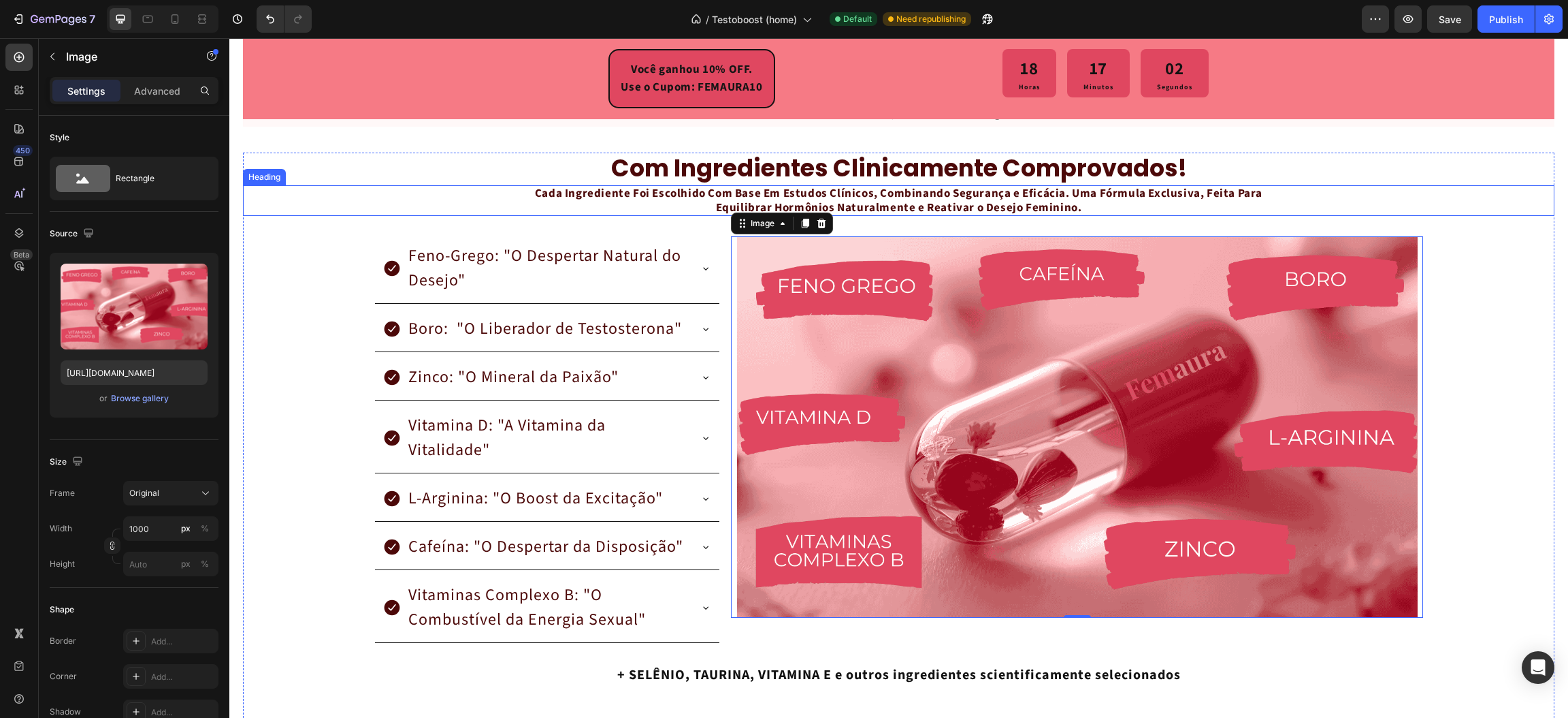
click at [409, 180] on h2 "com ingredientes clinicamente comprovados!" at bounding box center [898, 168] width 1311 height 31
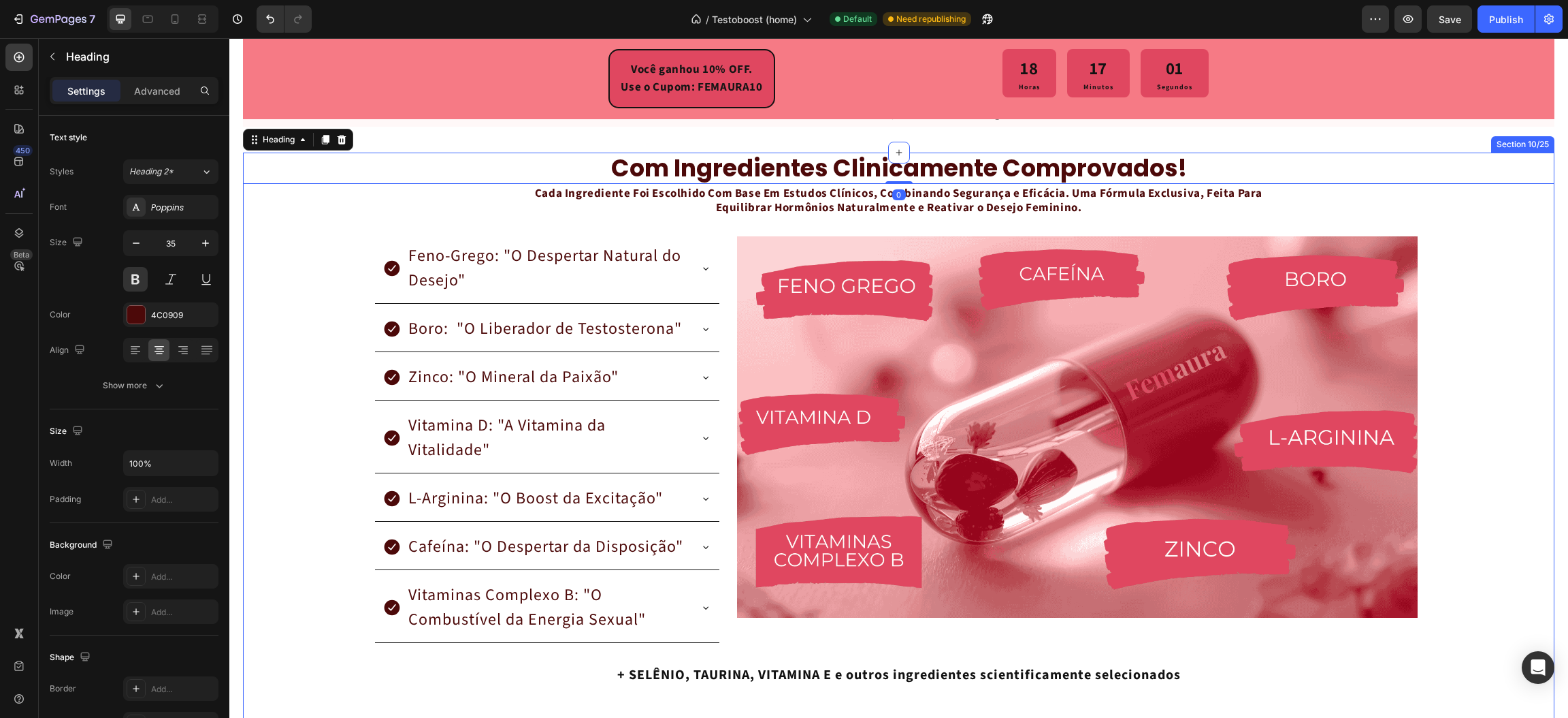
click at [305, 384] on div "com ingredientes clinicamente comprovados! Heading 0 Cada Ingrediente Foi Escol…" at bounding box center [898, 431] width 1311 height 557
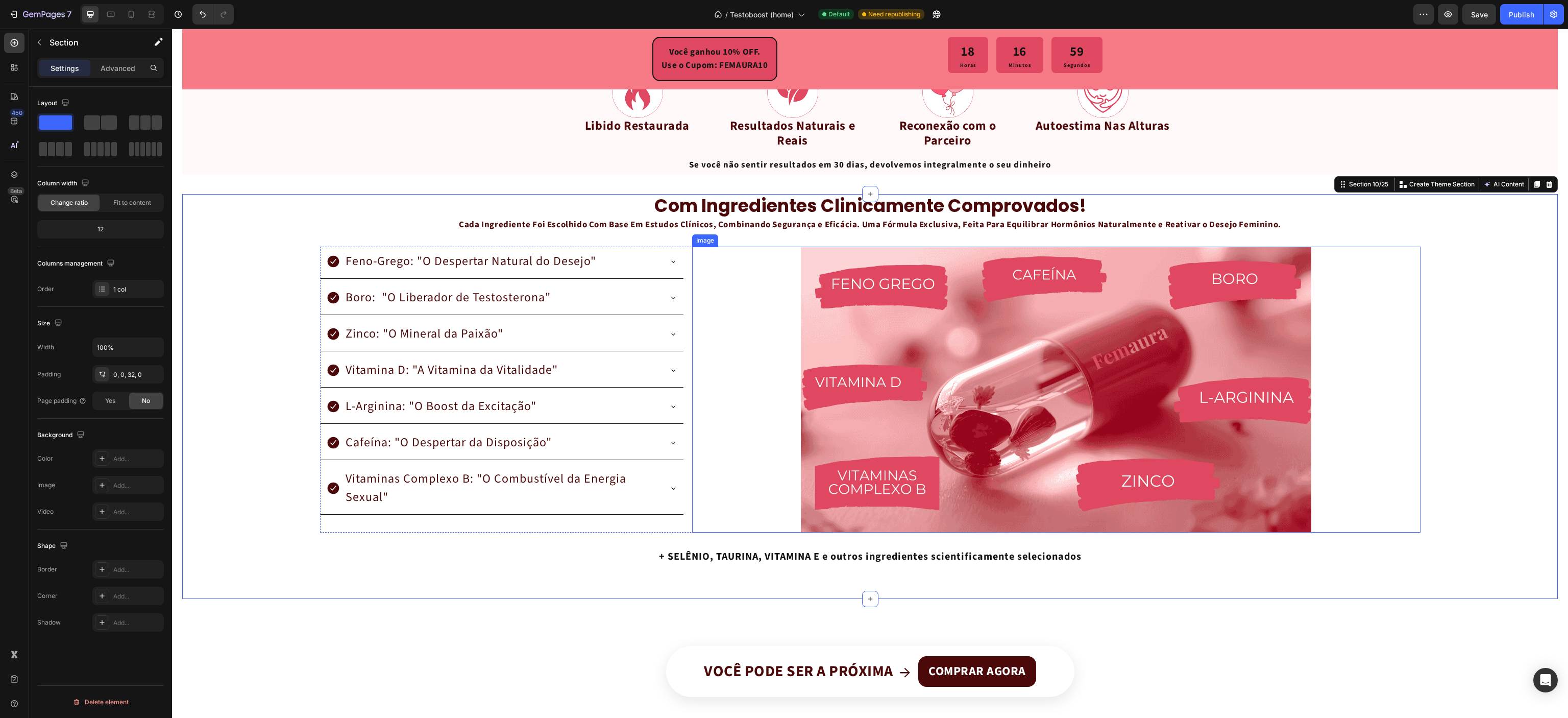
scroll to position [1583, 0]
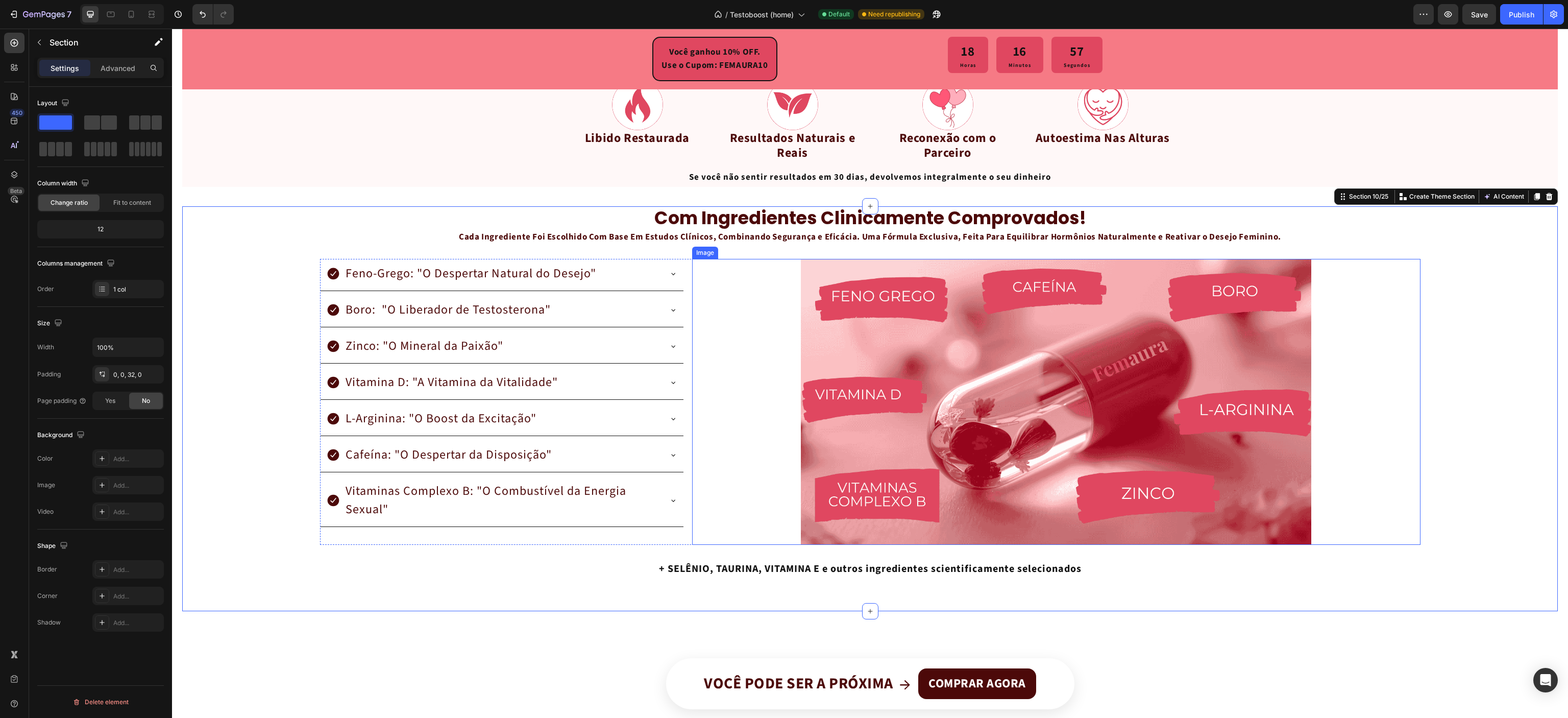
click at [714, 309] on div at bounding box center [1056, 402] width 728 height 286
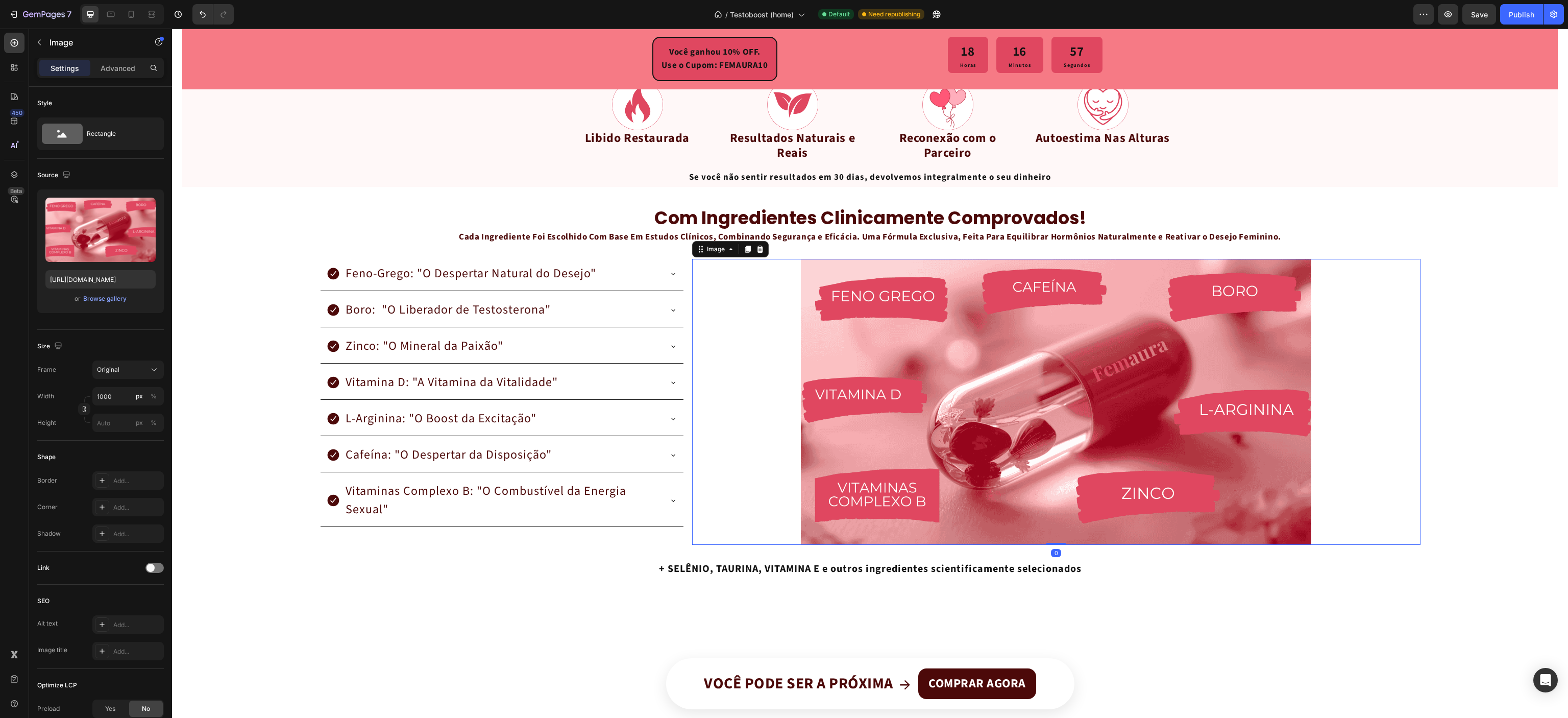
click at [650, 328] on div "Boro: "O Liberador de Testosterona"" at bounding box center [502, 311] width 363 height 33
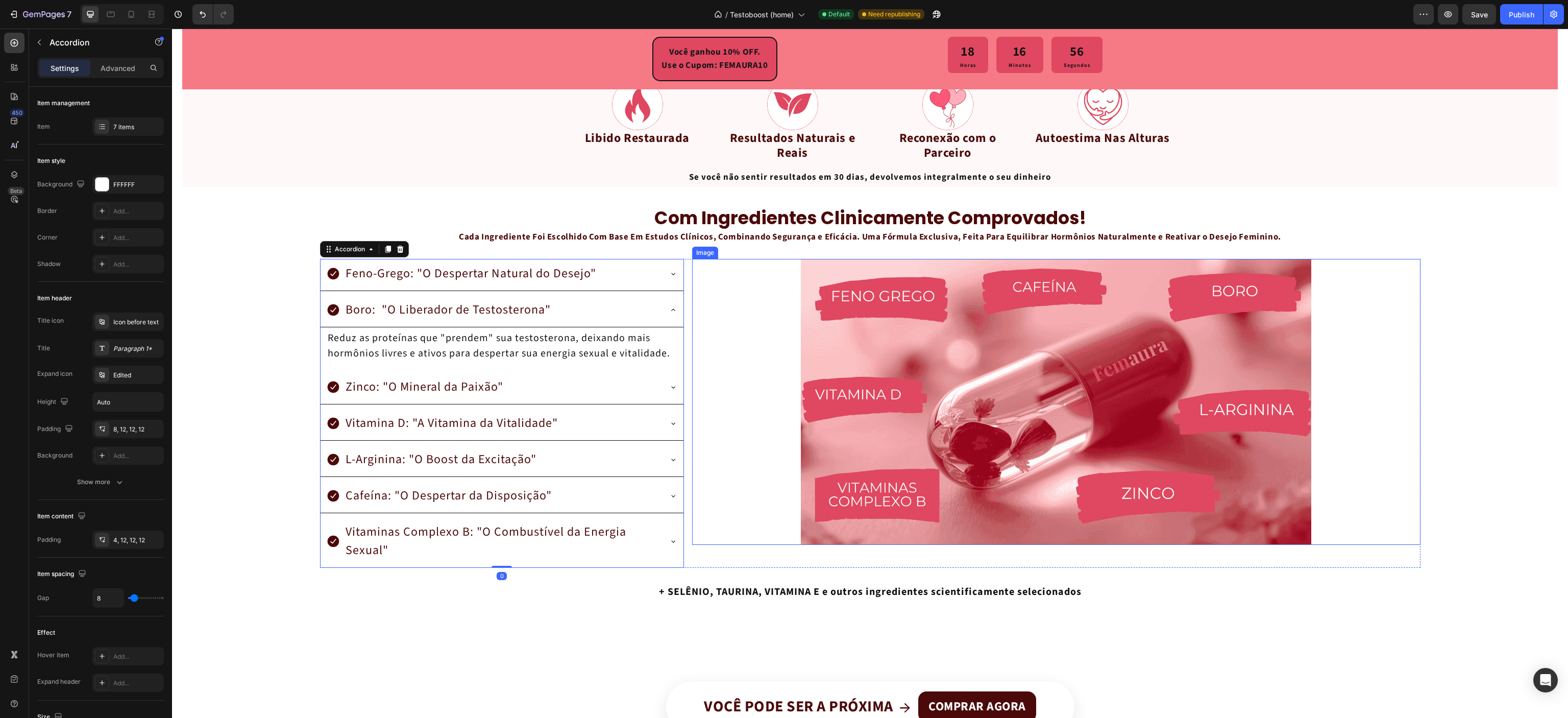
click at [704, 334] on div at bounding box center [1056, 402] width 728 height 286
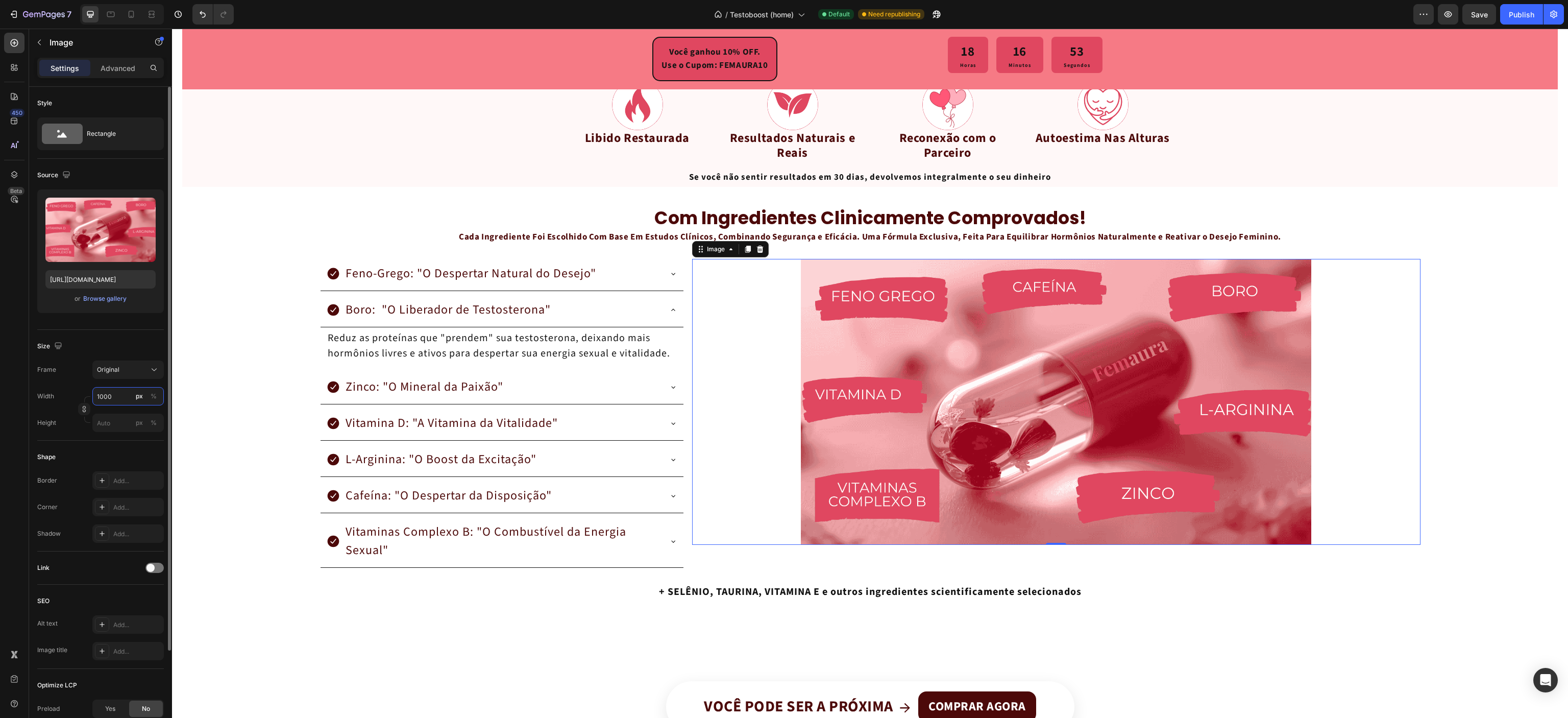
click at [111, 400] on input "1000" at bounding box center [128, 396] width 72 height 18
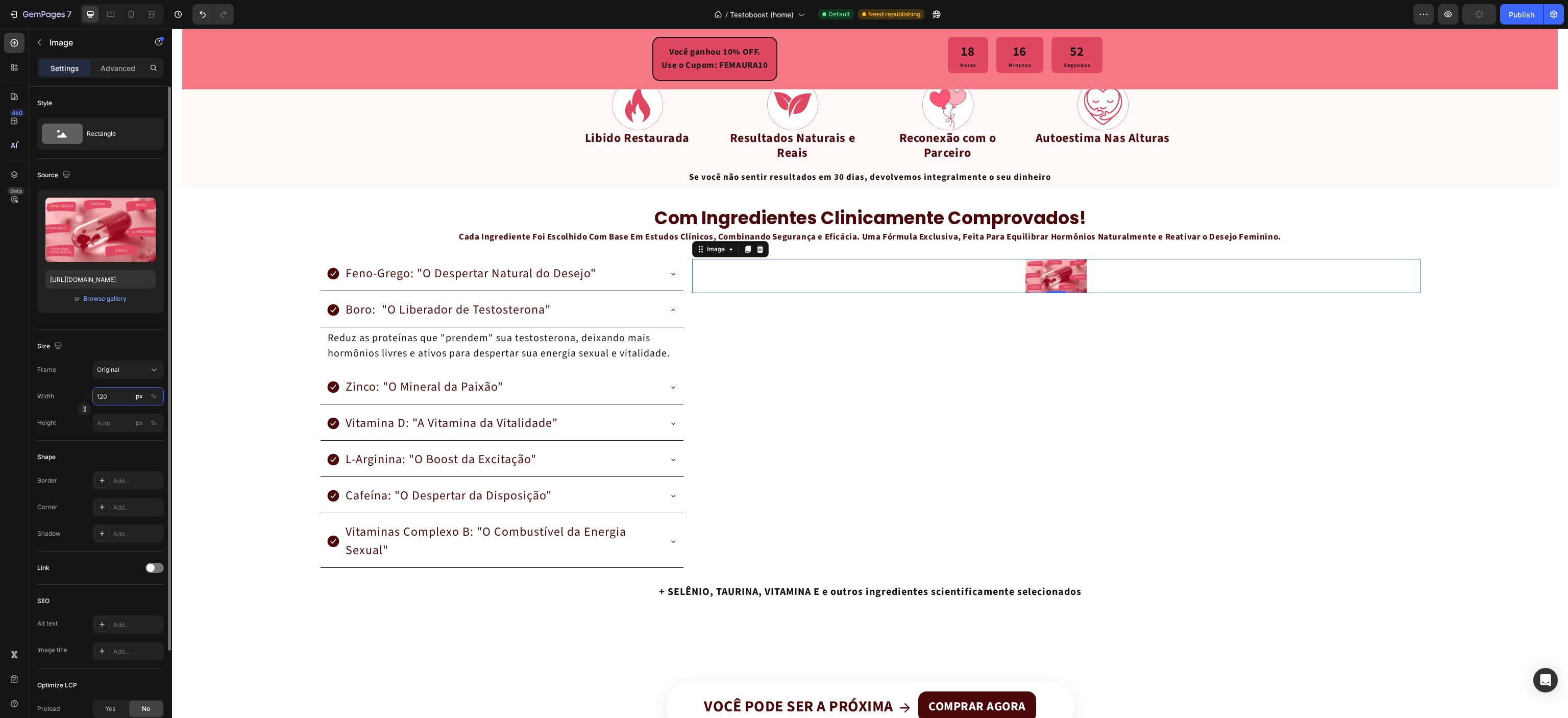
type input "1200"
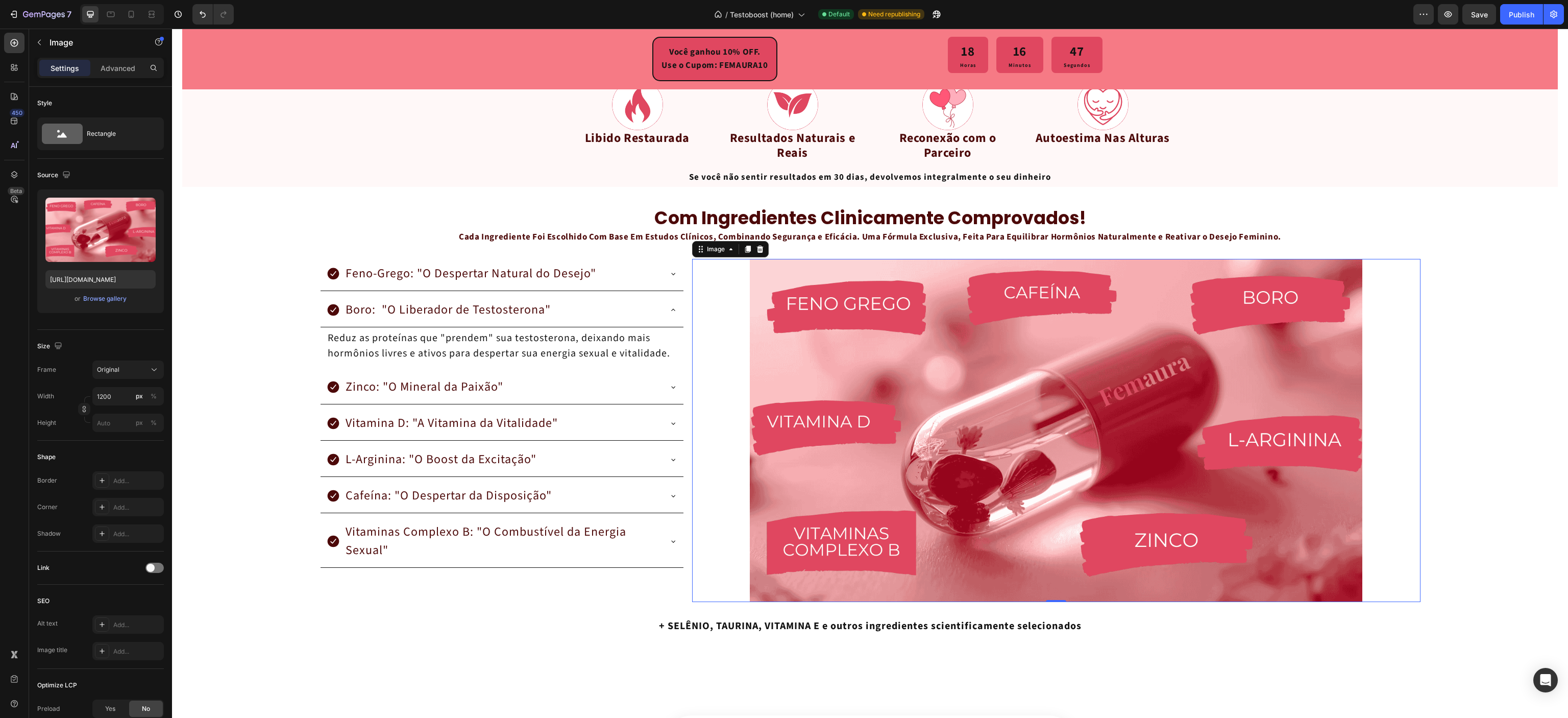
click at [124, 69] on p "Advanced" at bounding box center [118, 68] width 35 height 11
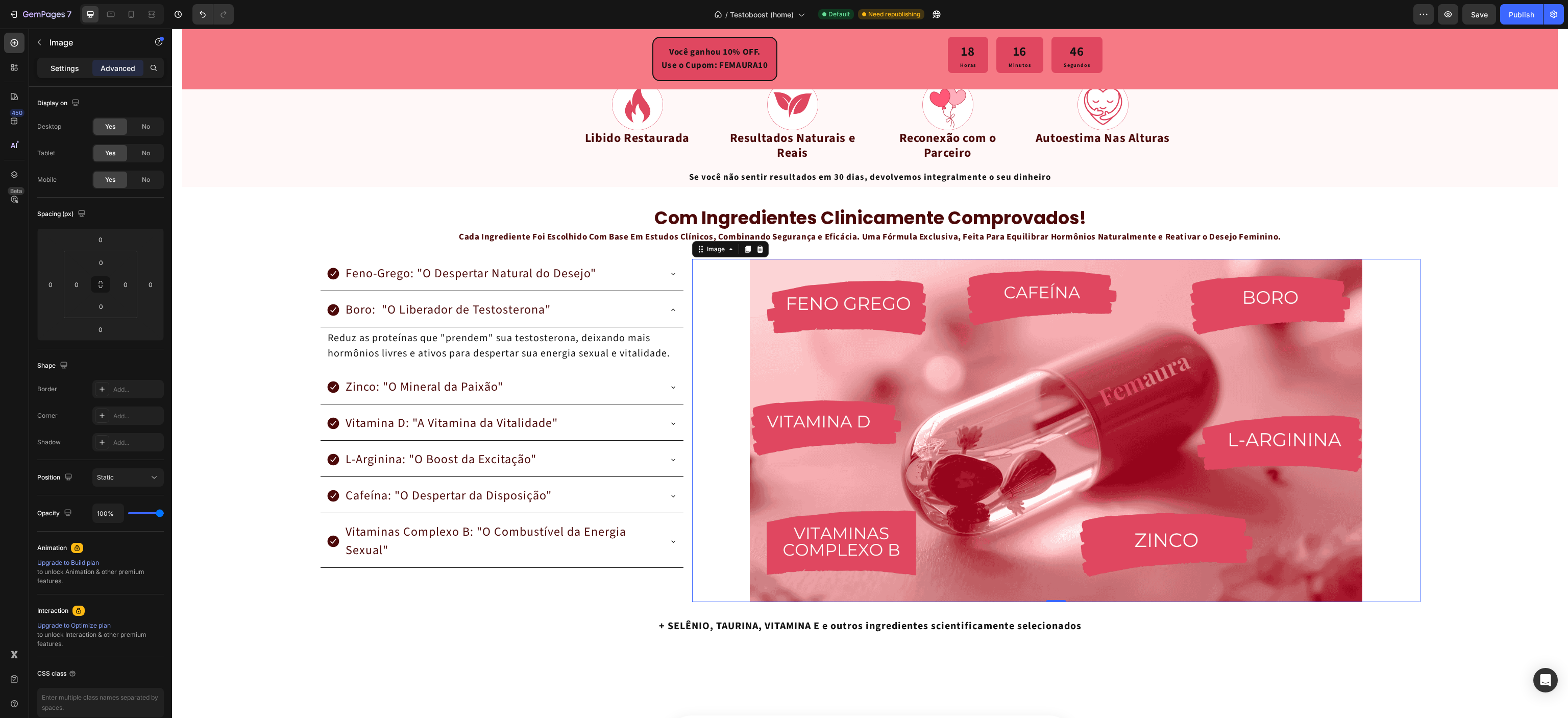
click at [48, 62] on div "Settings" at bounding box center [64, 68] width 51 height 17
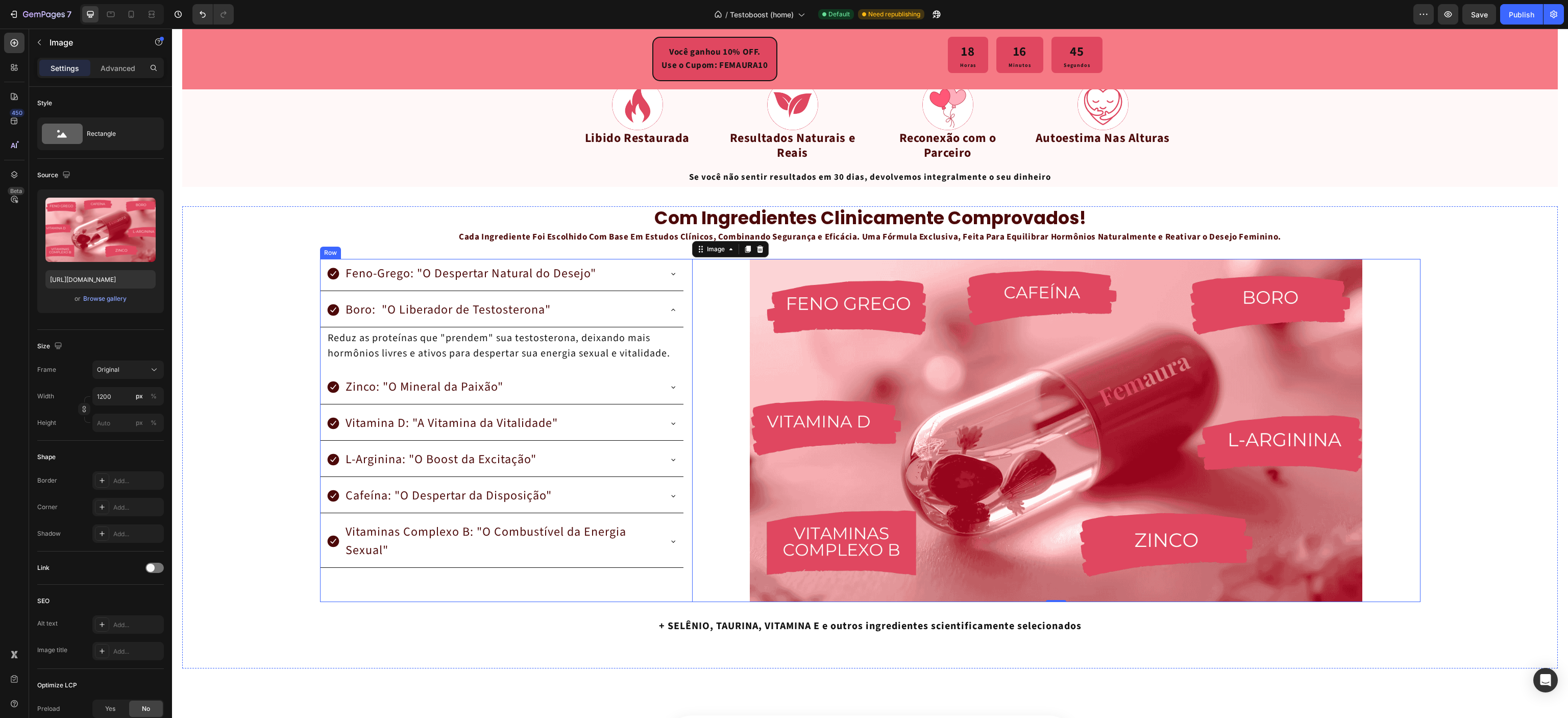
click at [658, 538] on div "Feno-Grego: "O Despertar Natural do Desejo" Boro: "O Liberador de Testosterona"…" at bounding box center [502, 430] width 364 height 343
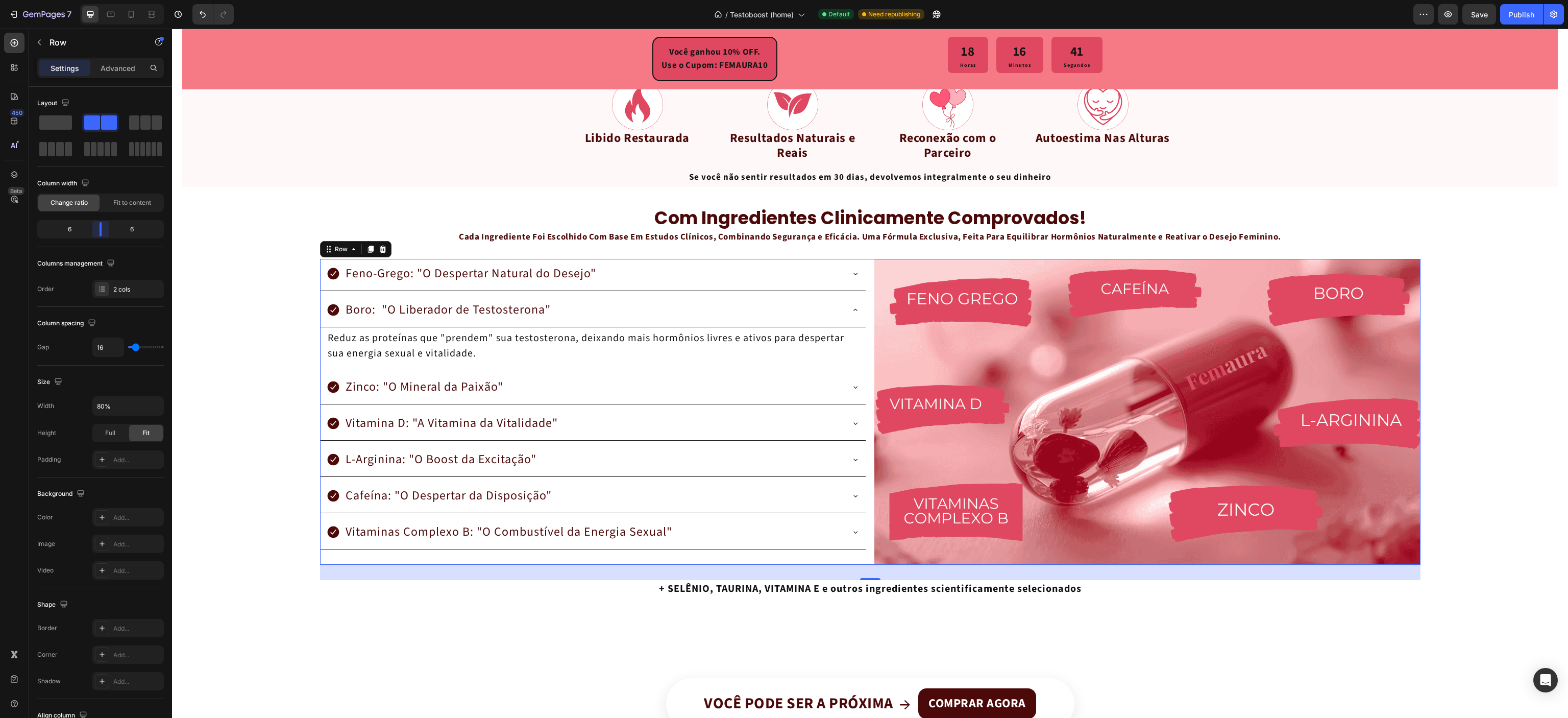
drag, startPoint x: 82, startPoint y: 224, endPoint x: 100, endPoint y: 224, distance: 18.0
click at [100, 0] on body "7 / Testoboost (home) Default Need republishing Preview Save Publish 450 Beta S…" at bounding box center [784, 0] width 1568 height 0
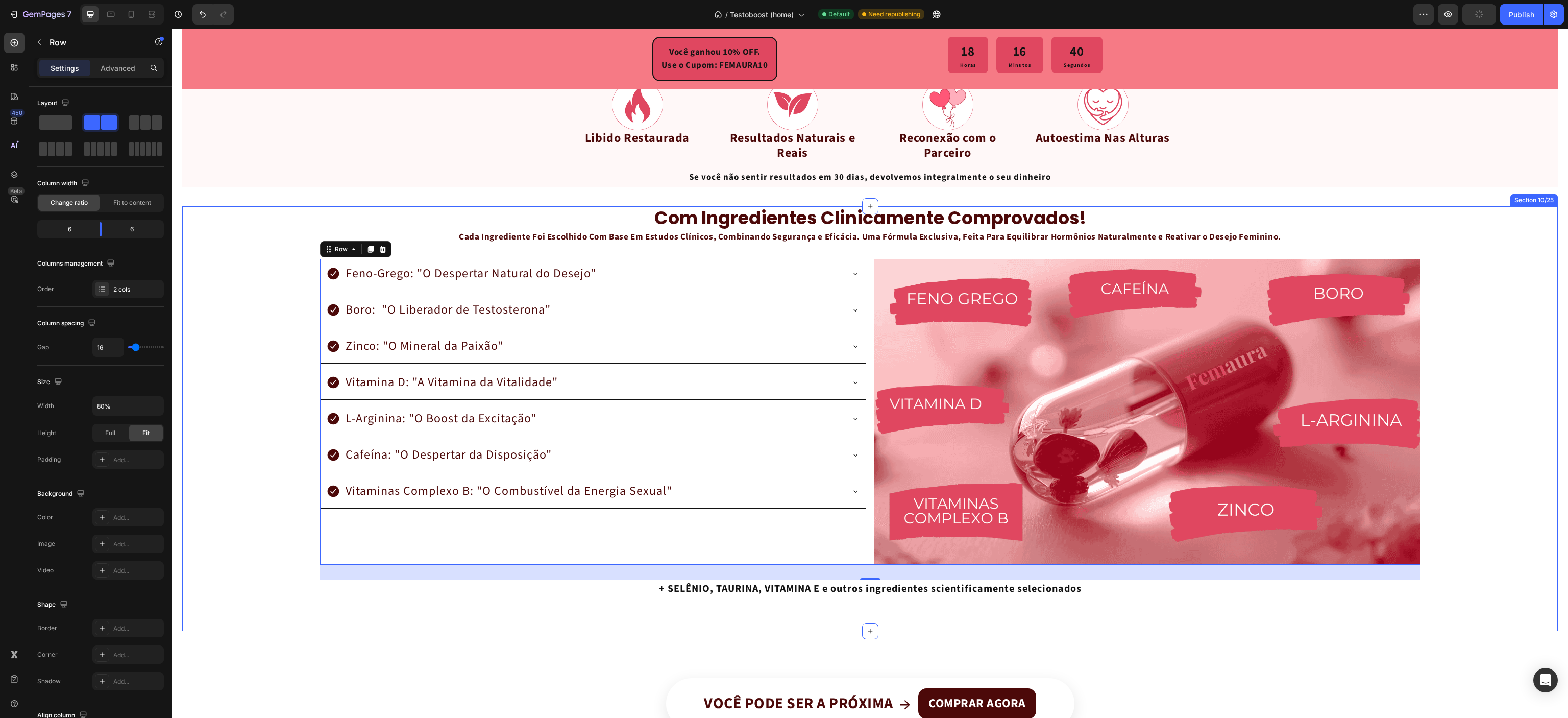
click at [209, 363] on div "com ingredientes clinicamente comprovados! Heading Cada Ingrediente Foi Escolhi…" at bounding box center [870, 410] width 1376 height 409
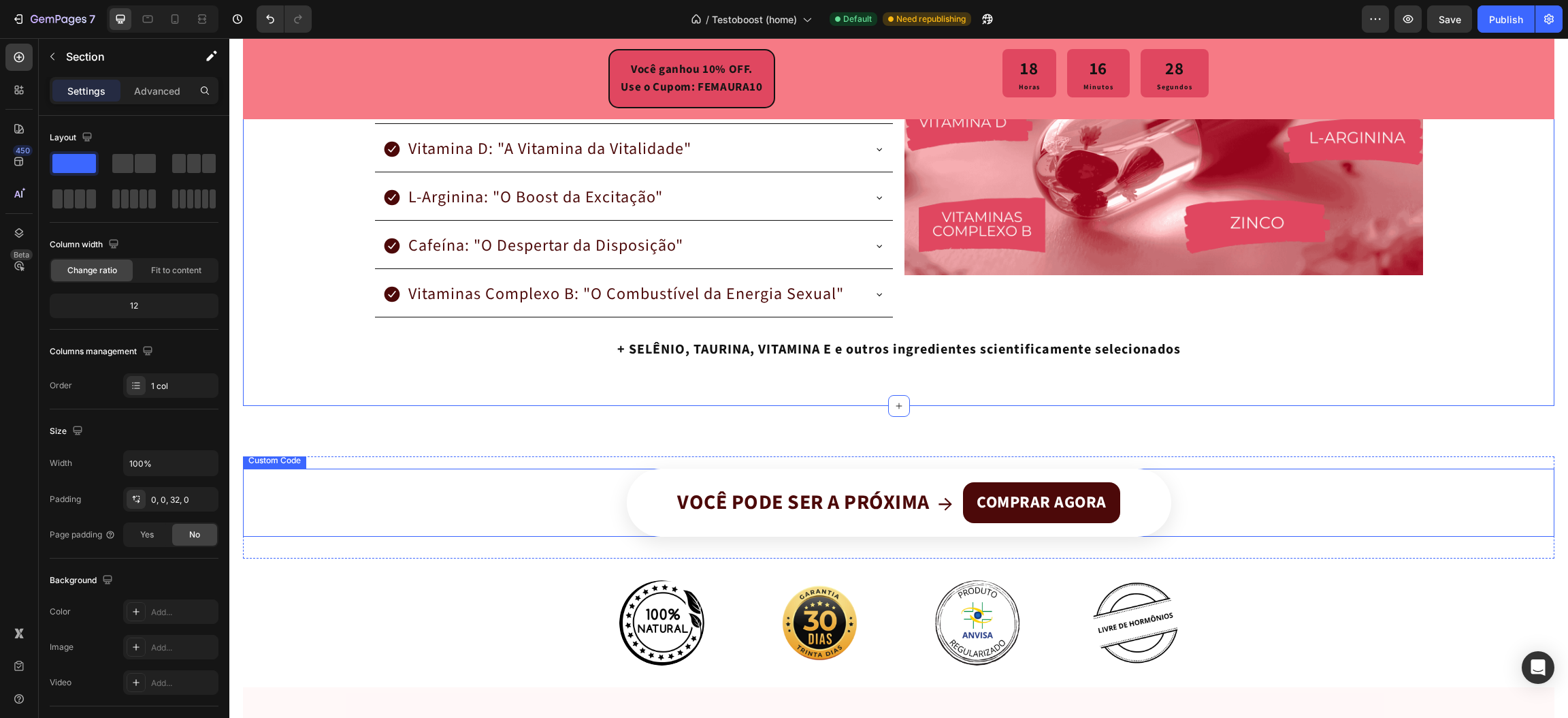
scroll to position [2178, 0]
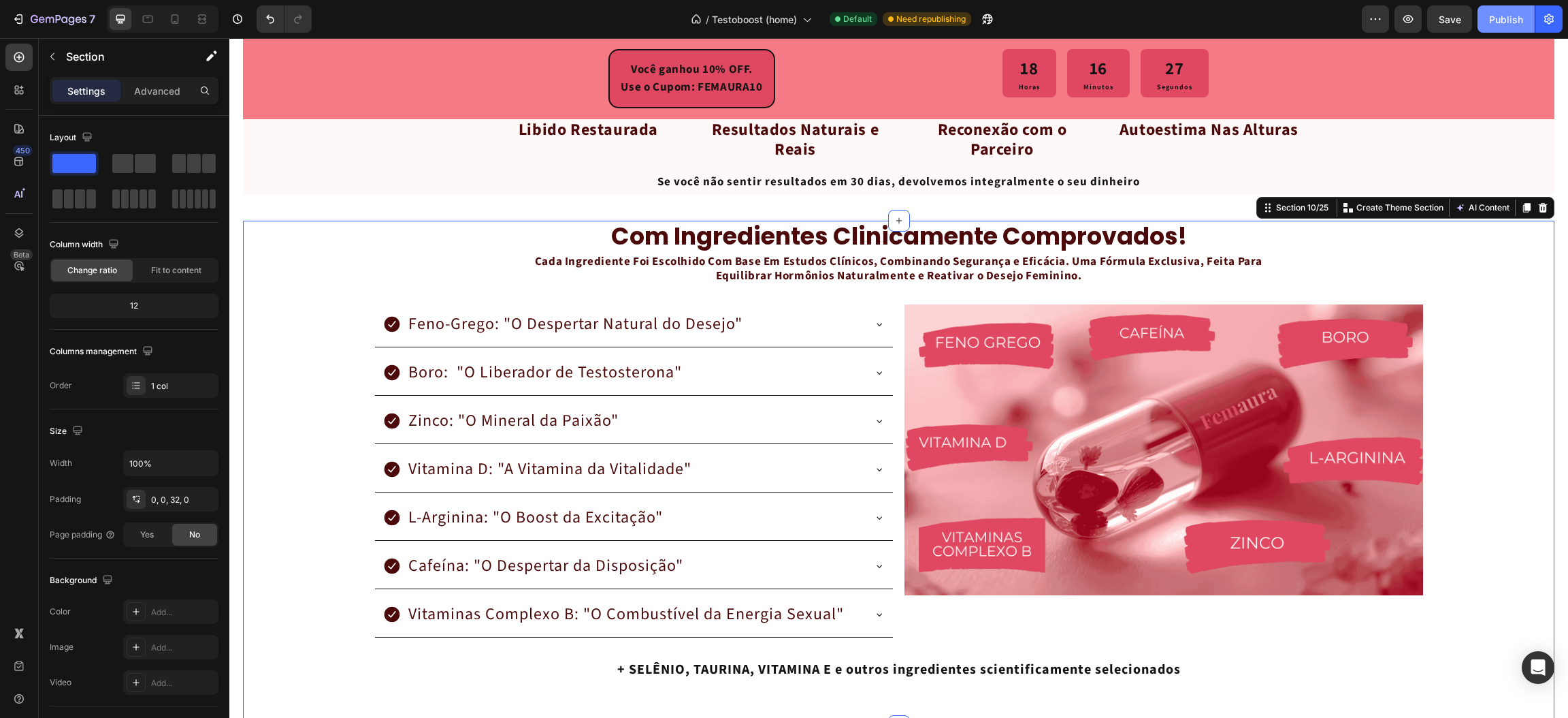
drag, startPoint x: 1518, startPoint y: 24, endPoint x: 859, endPoint y: 392, distance: 754.8
click at [1518, 24] on div "Publish" at bounding box center [1505, 19] width 34 height 14
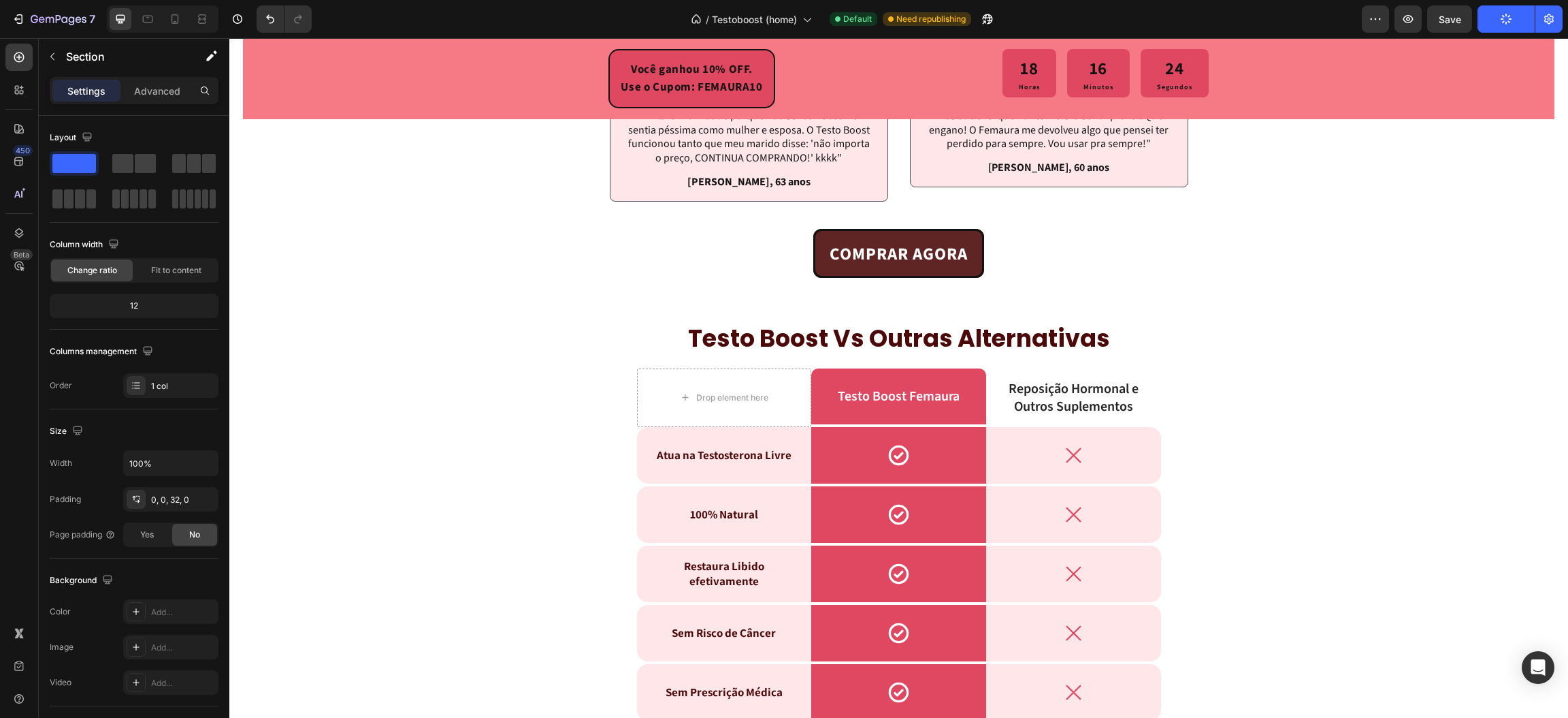
scroll to position [4119, 0]
